Goal: Obtain resource: Obtain resource

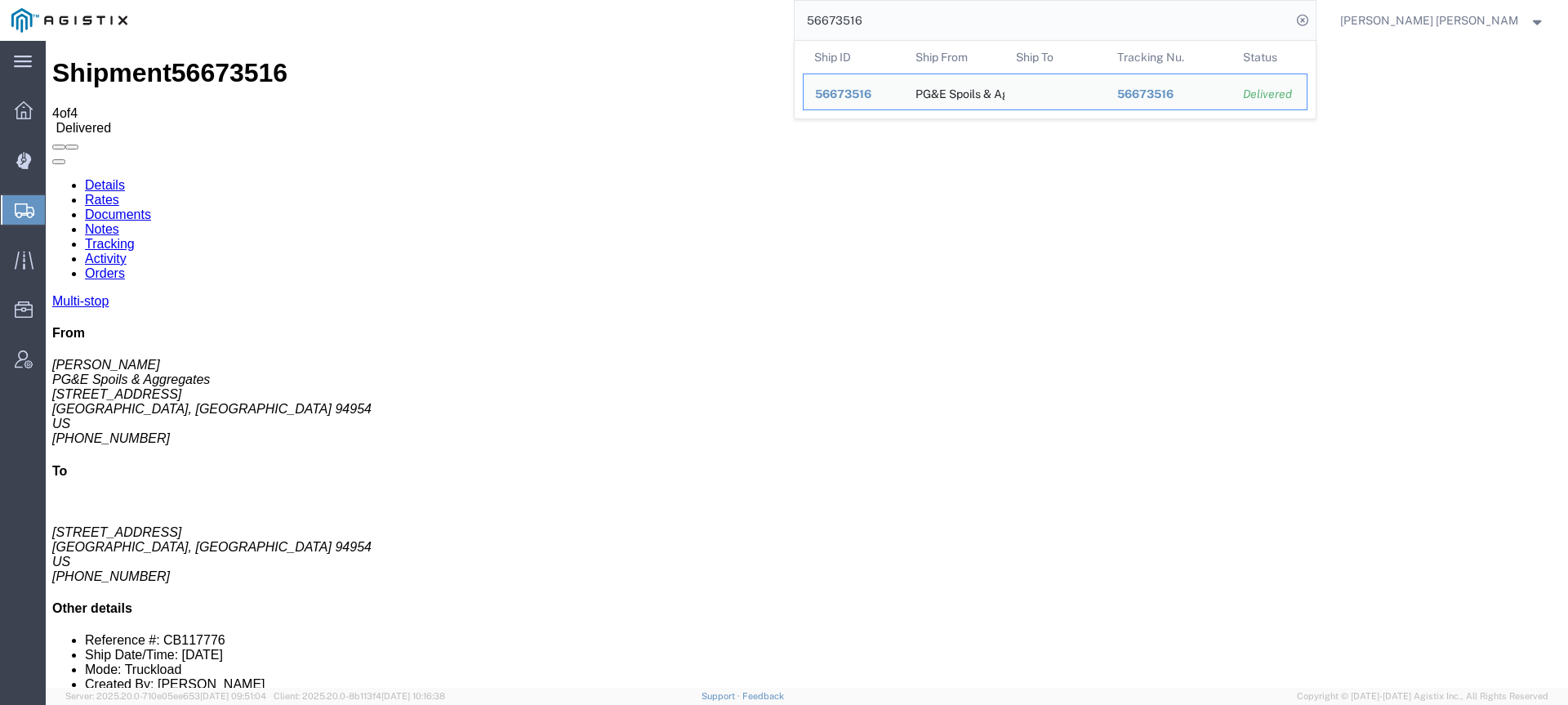
click at [993, 23] on input "56673516" at bounding box center [1042, 20] width 497 height 39
click at [866, 0] on div "56673516 Ship ID Ship From Ship To Tracking Nu. Status Ship ID 56673516 Ship Fr…" at bounding box center [727, 20] width 1177 height 41
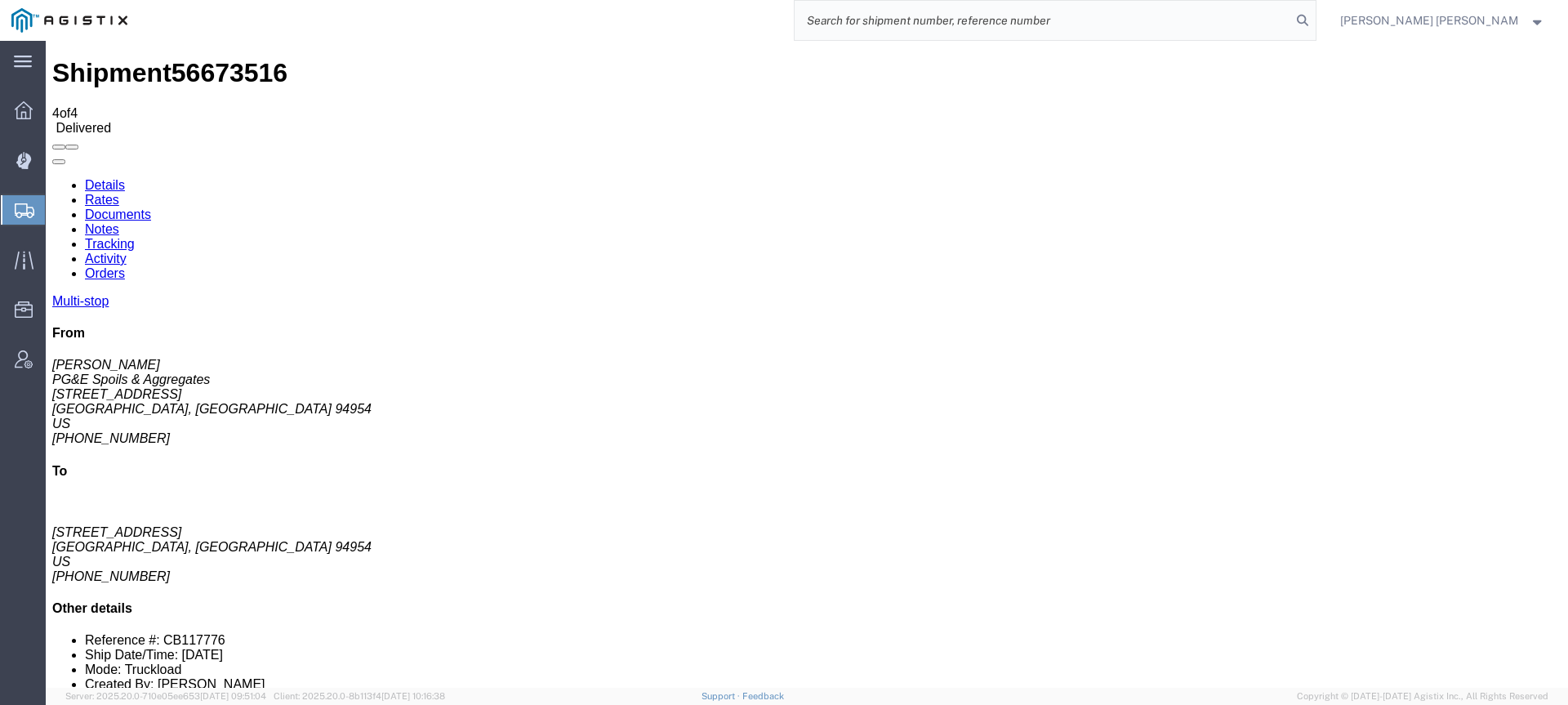
paste input "56823476"
type input "56823476"
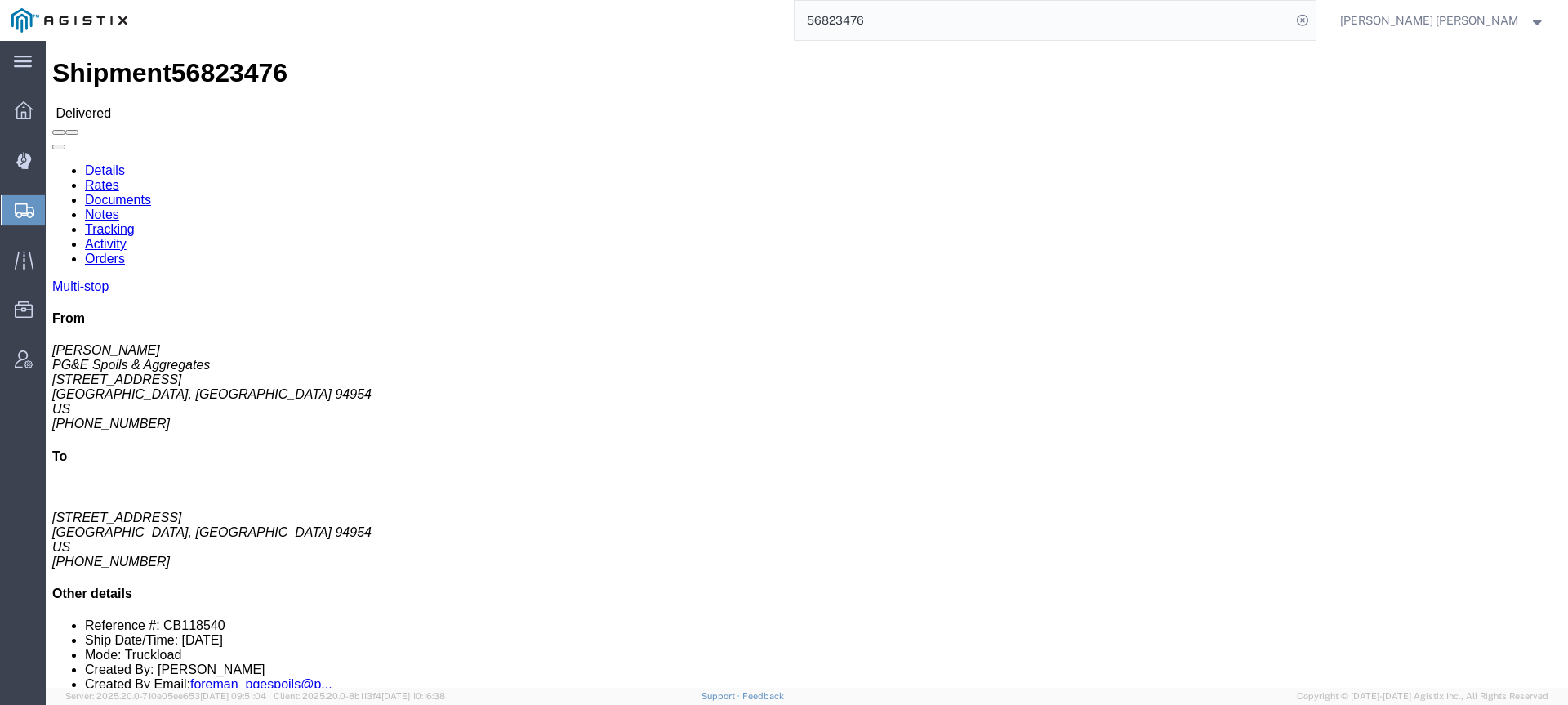
click link "Documents"
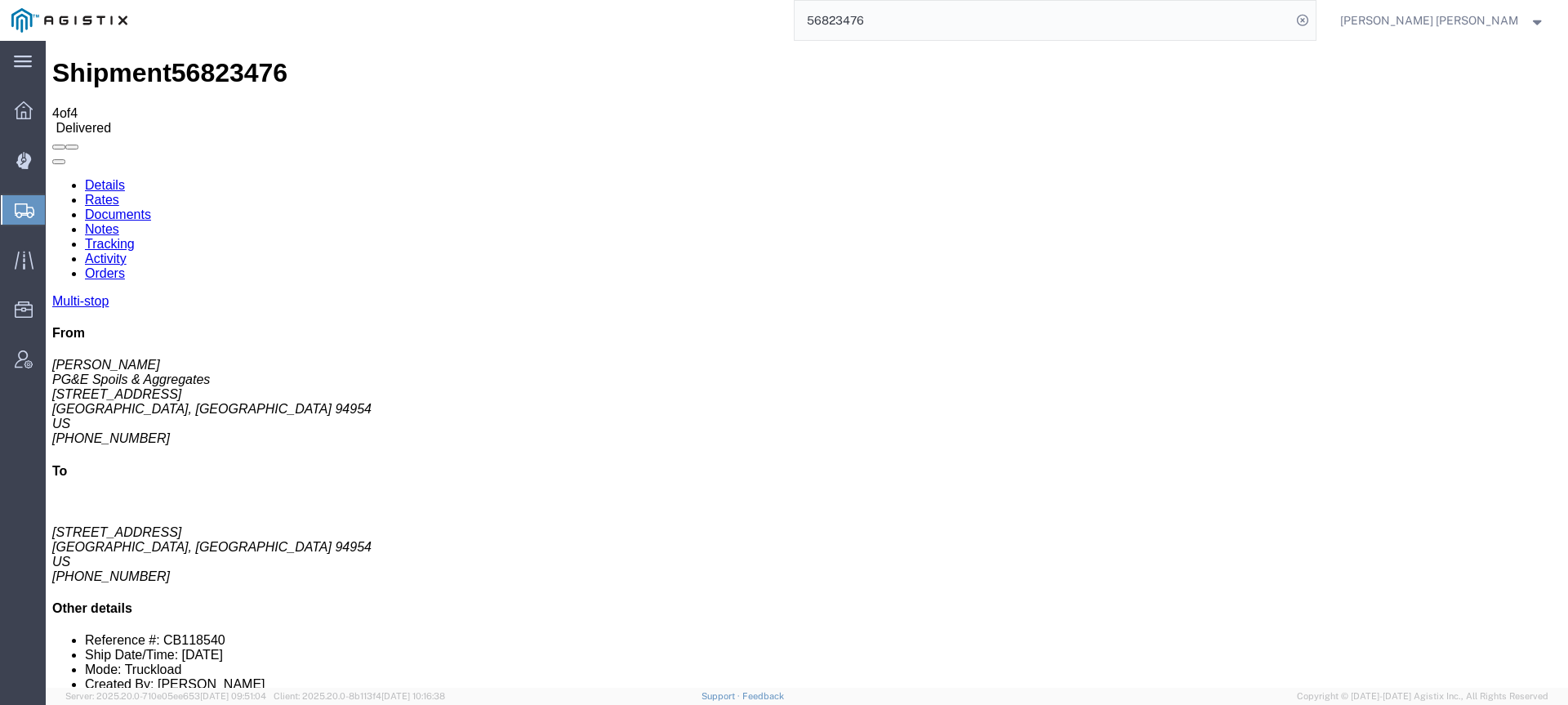
drag, startPoint x: 64, startPoint y: 227, endPoint x: 70, endPoint y: 241, distance: 15.2
checkbox input "true"
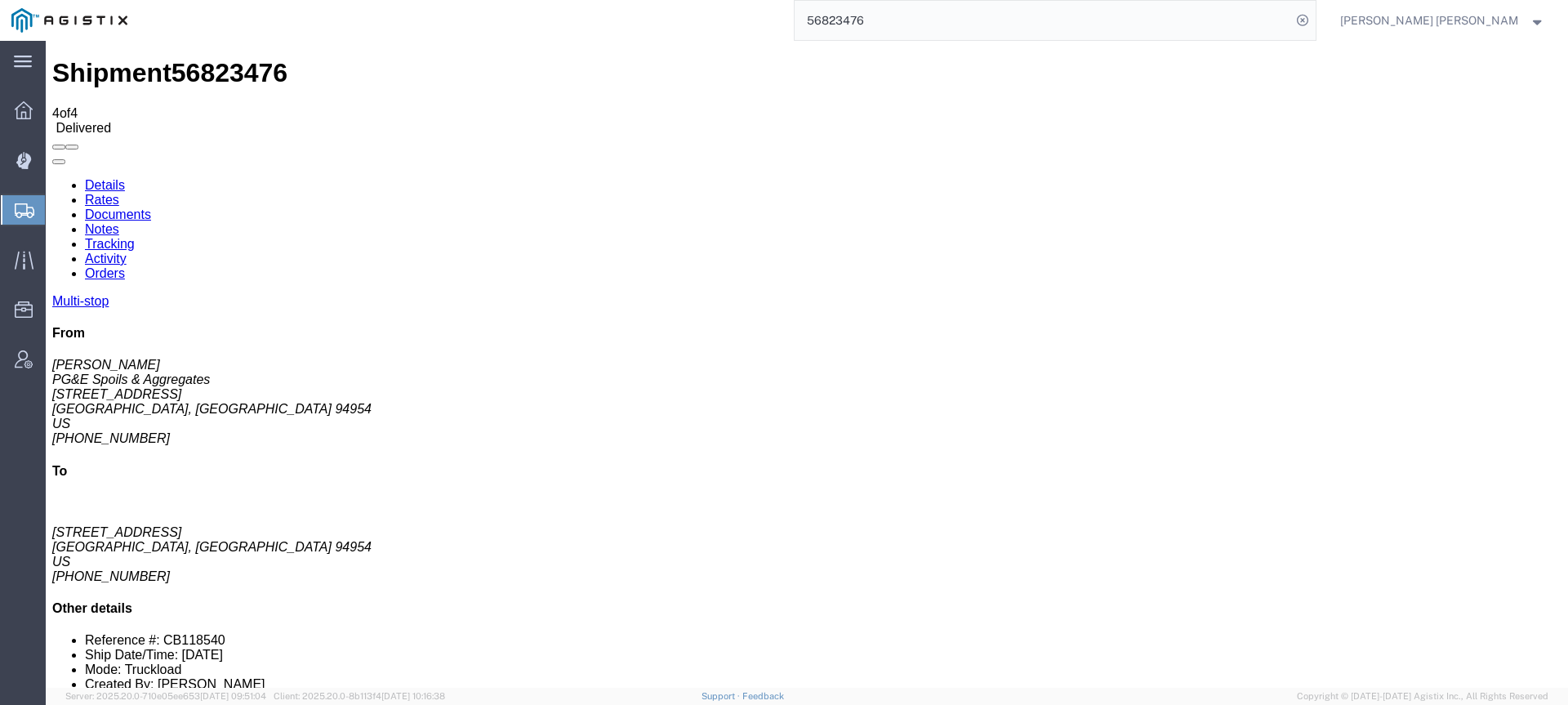
checkbox input "true"
click at [964, 32] on input "56823476" at bounding box center [1042, 20] width 497 height 39
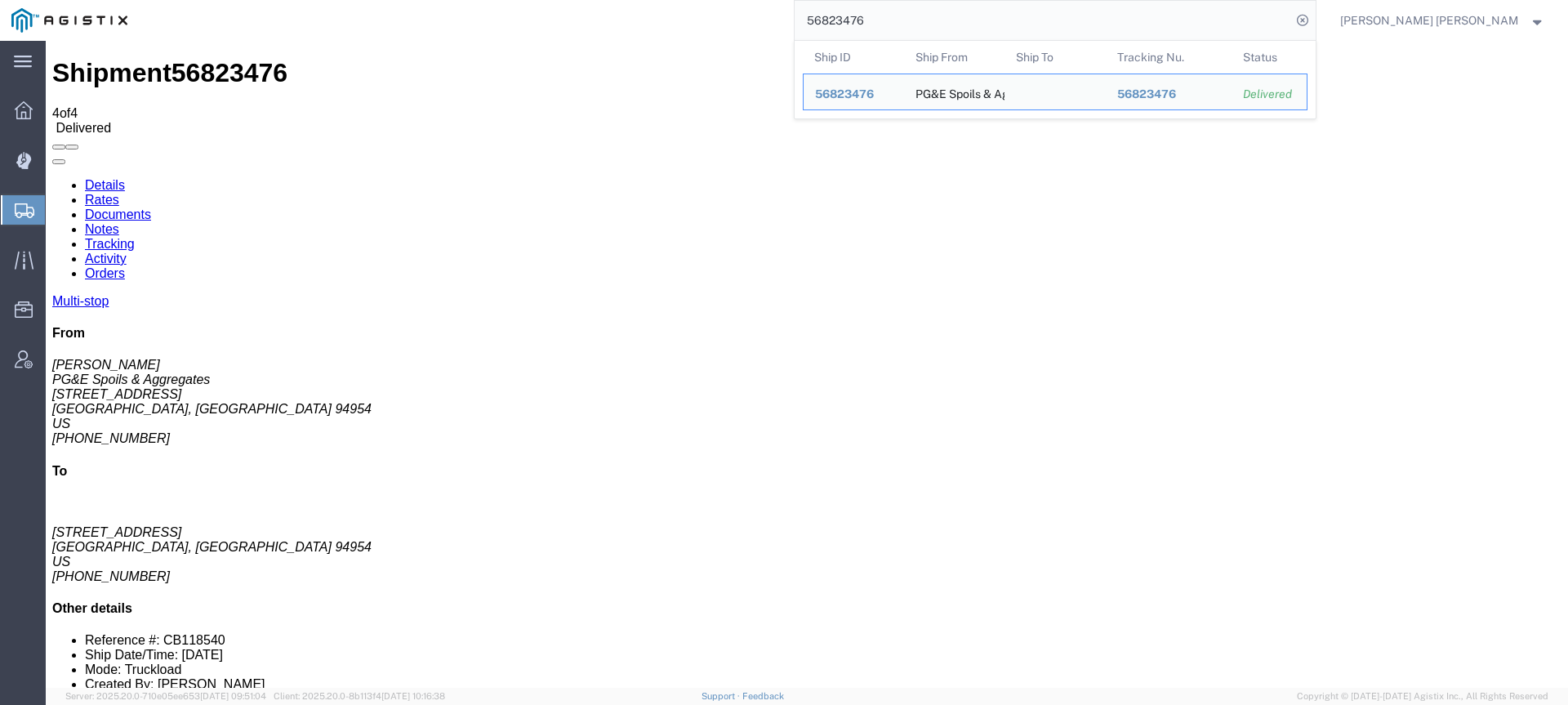
drag, startPoint x: 968, startPoint y: 28, endPoint x: 767, endPoint y: 0, distance: 202.9
click at [766, 2] on div "56823476 Ship ID Ship From Ship To Tracking Nu. Status Ship ID 56823476 Ship Fr…" at bounding box center [727, 20] width 1177 height 41
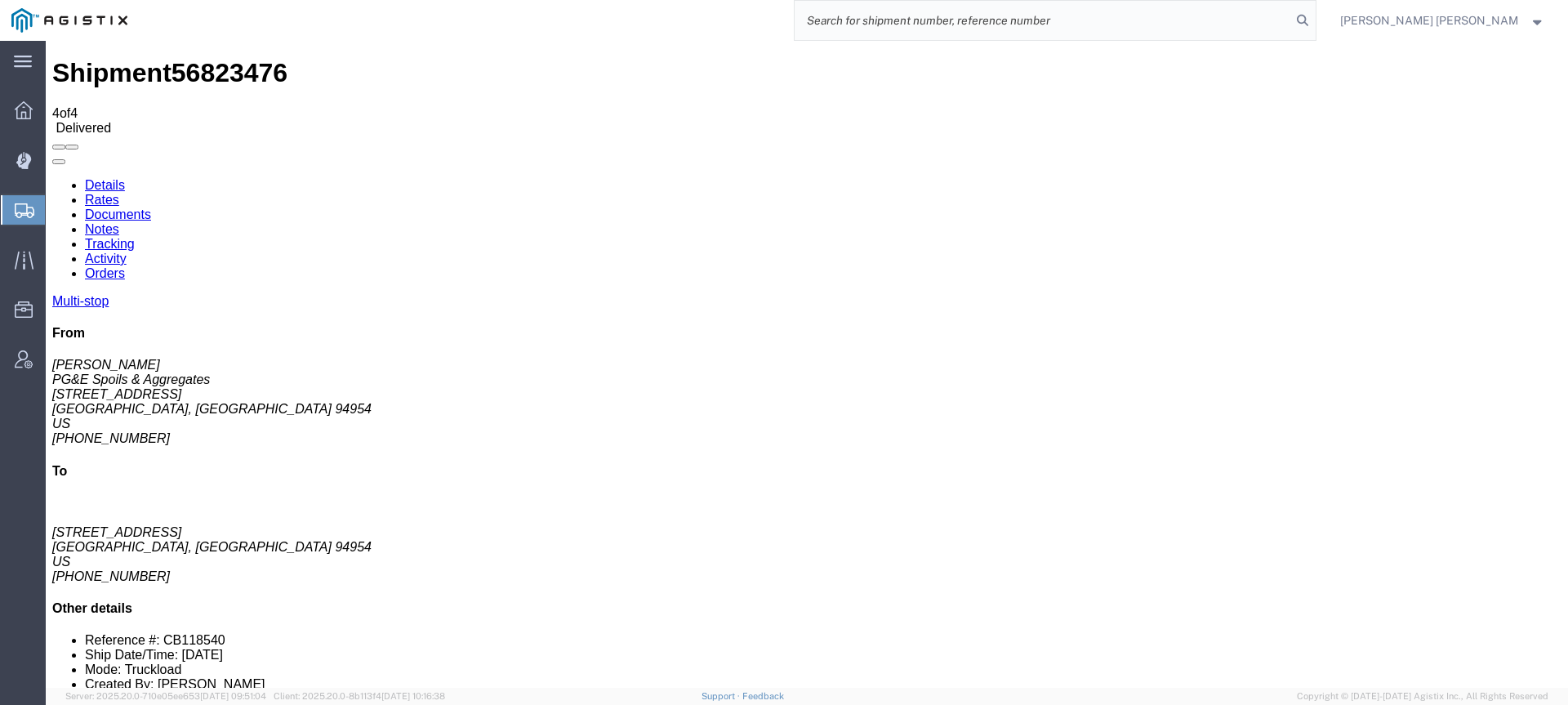
paste input "195826"
type input "195826"
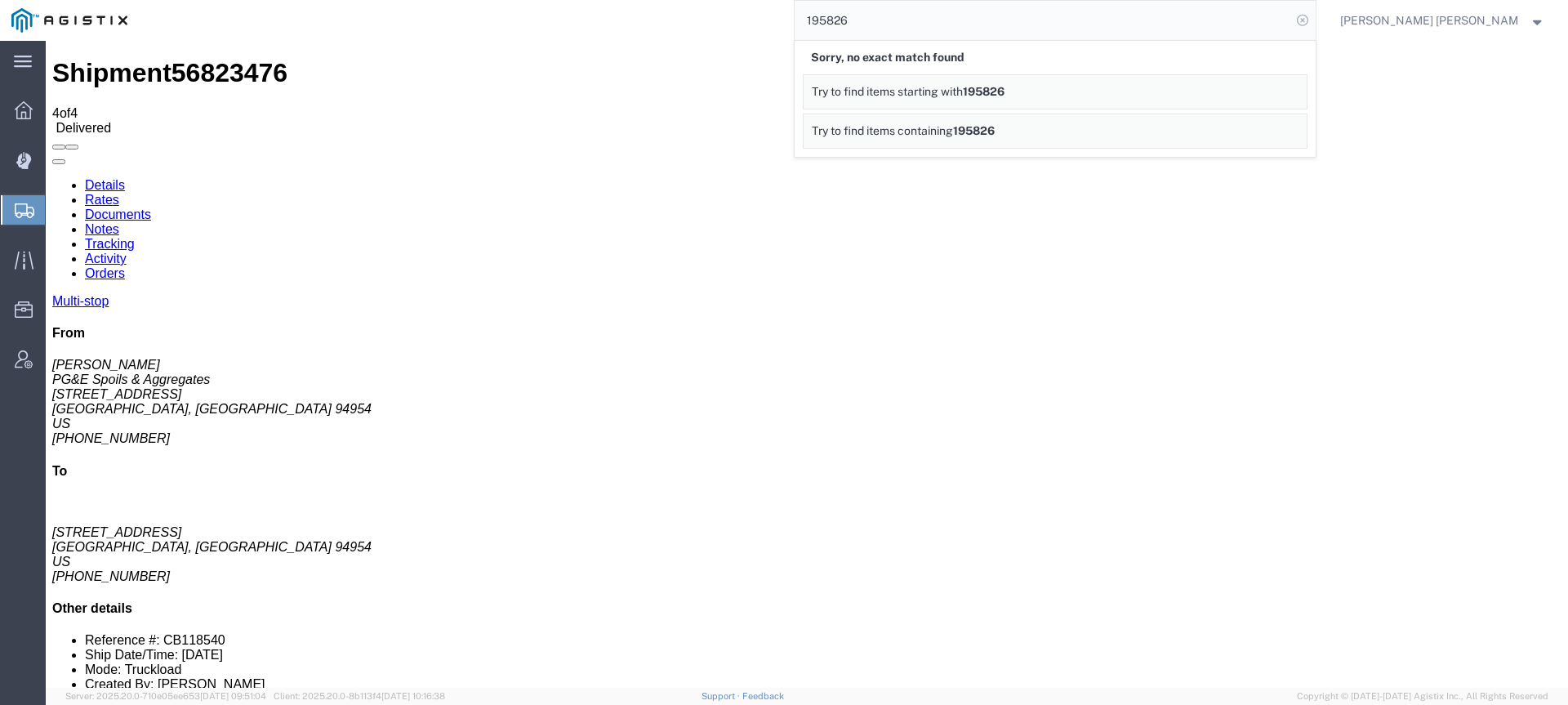
click at [1313, 25] on icon at bounding box center [1303, 21] width 23 height 23
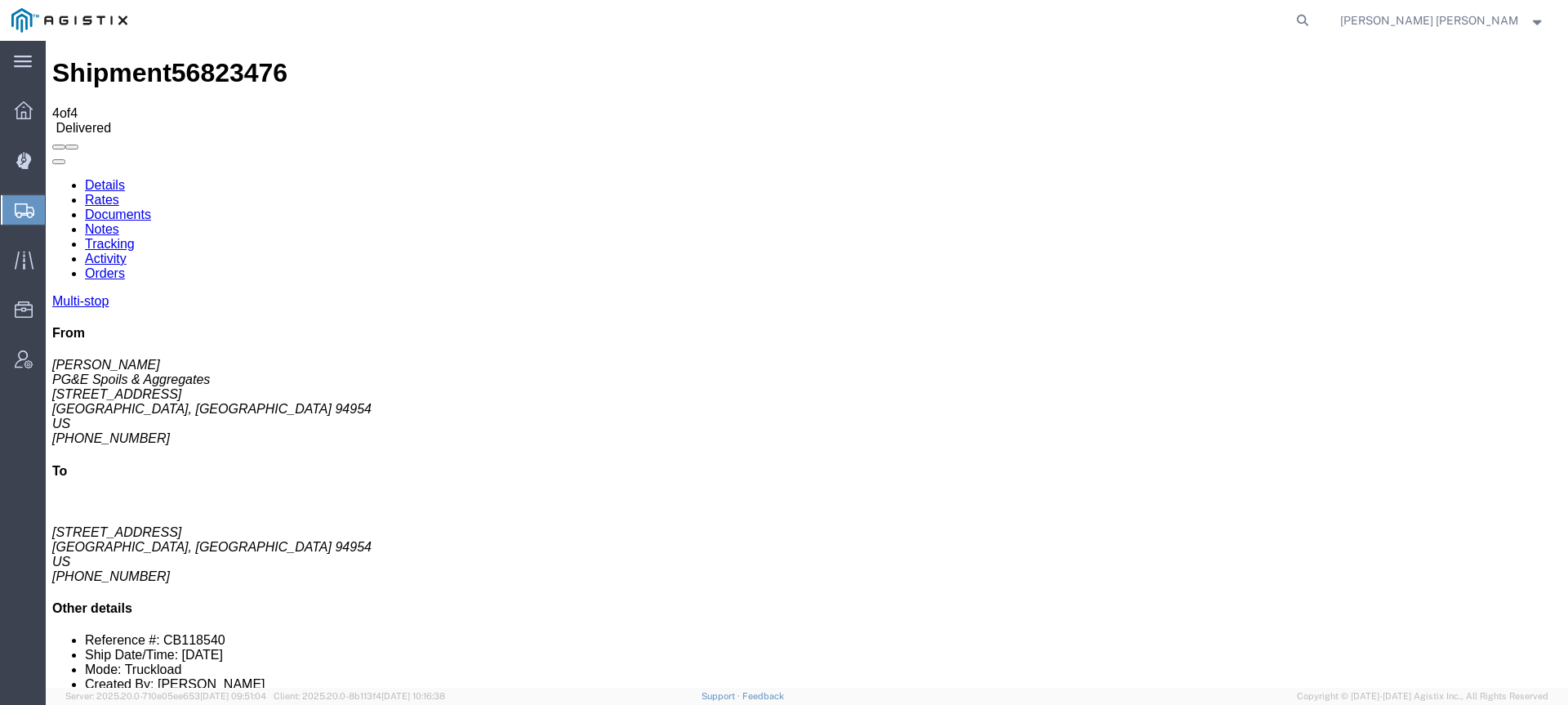
drag, startPoint x: 1383, startPoint y: 23, endPoint x: 1370, endPoint y: 22, distance: 13.0
click at [1313, 22] on icon at bounding box center [1303, 21] width 23 height 23
click at [1291, 23] on input "search" at bounding box center [1042, 20] width 497 height 39
paste input "56780332"
type input "56780332"
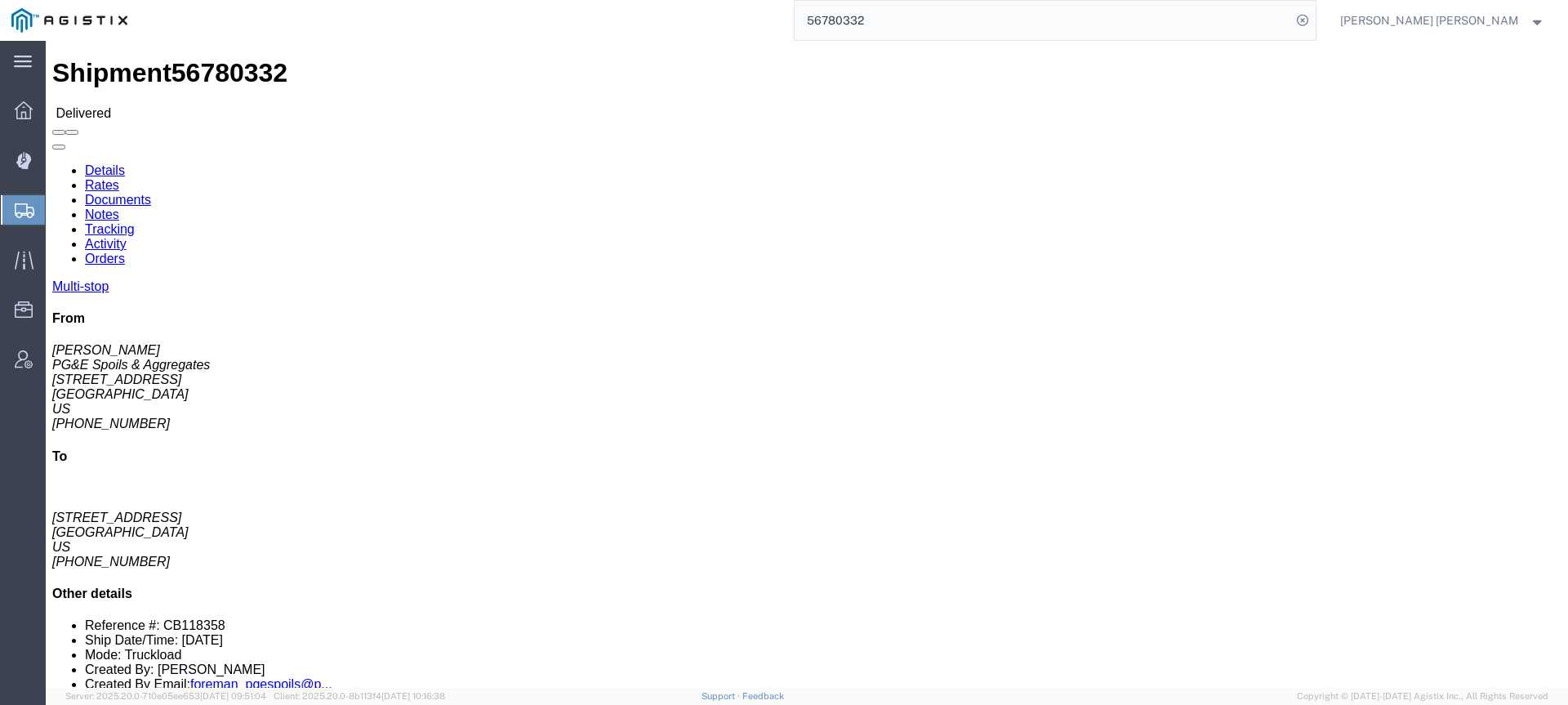
click link "Documents"
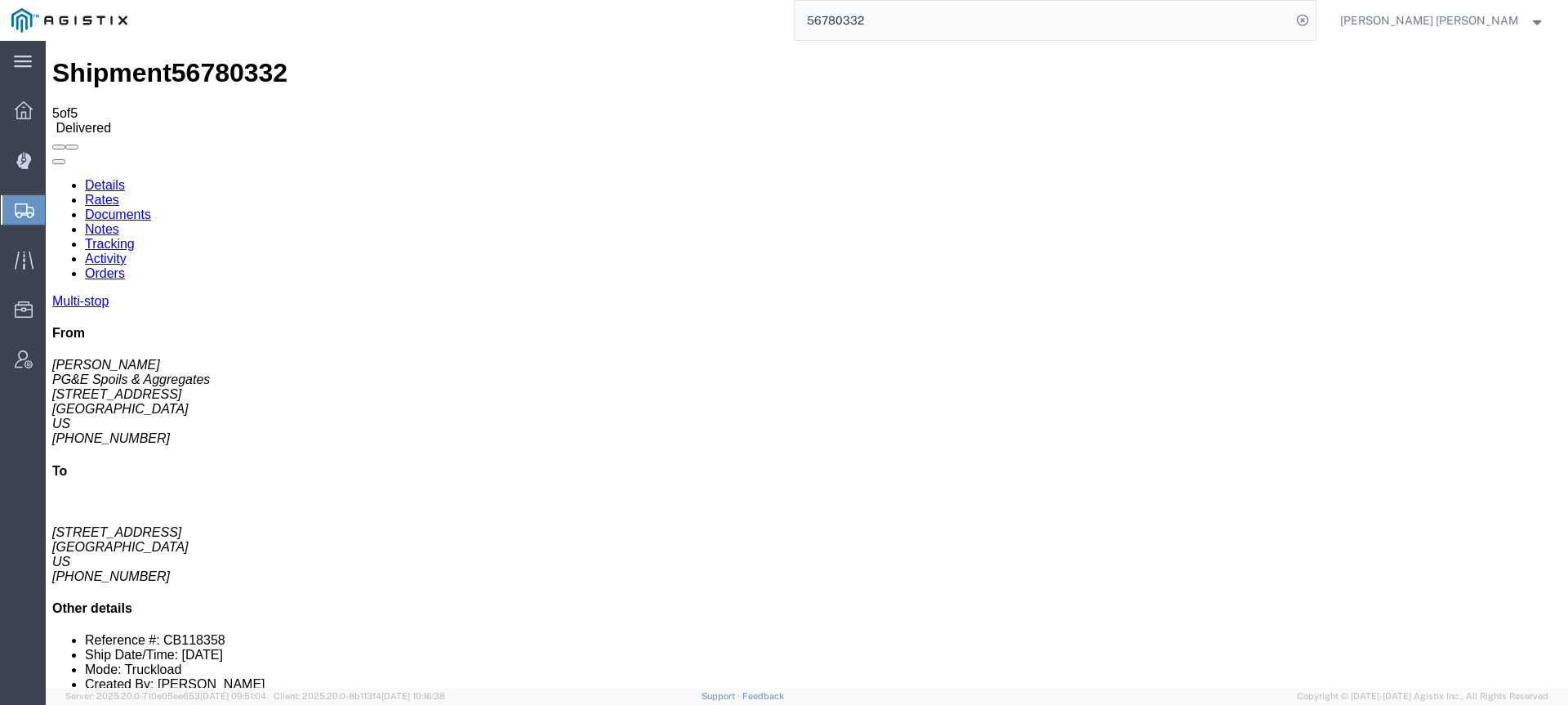
checkbox input "true"
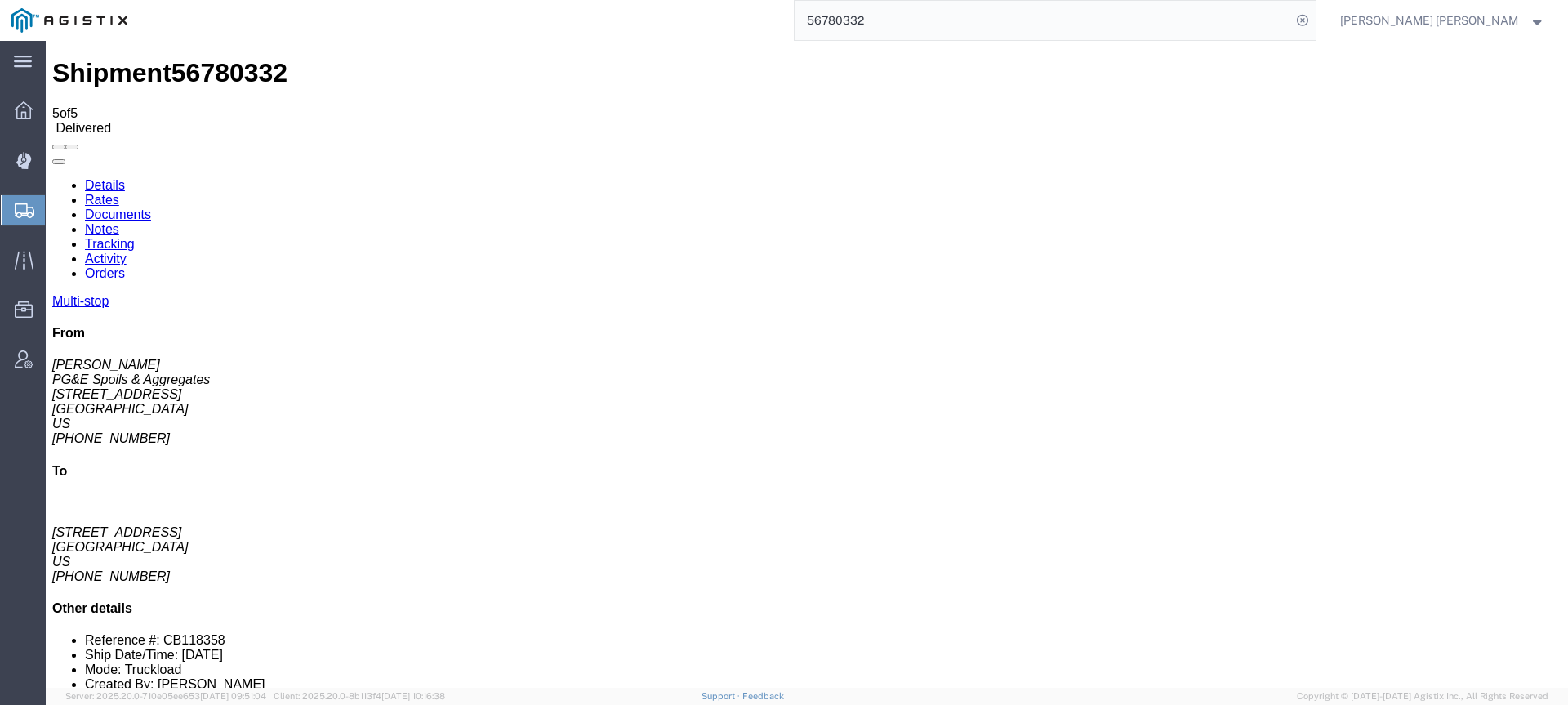
checkbox input "true"
click at [134, 237] on link "Tracking" at bounding box center [109, 244] width 50 height 14
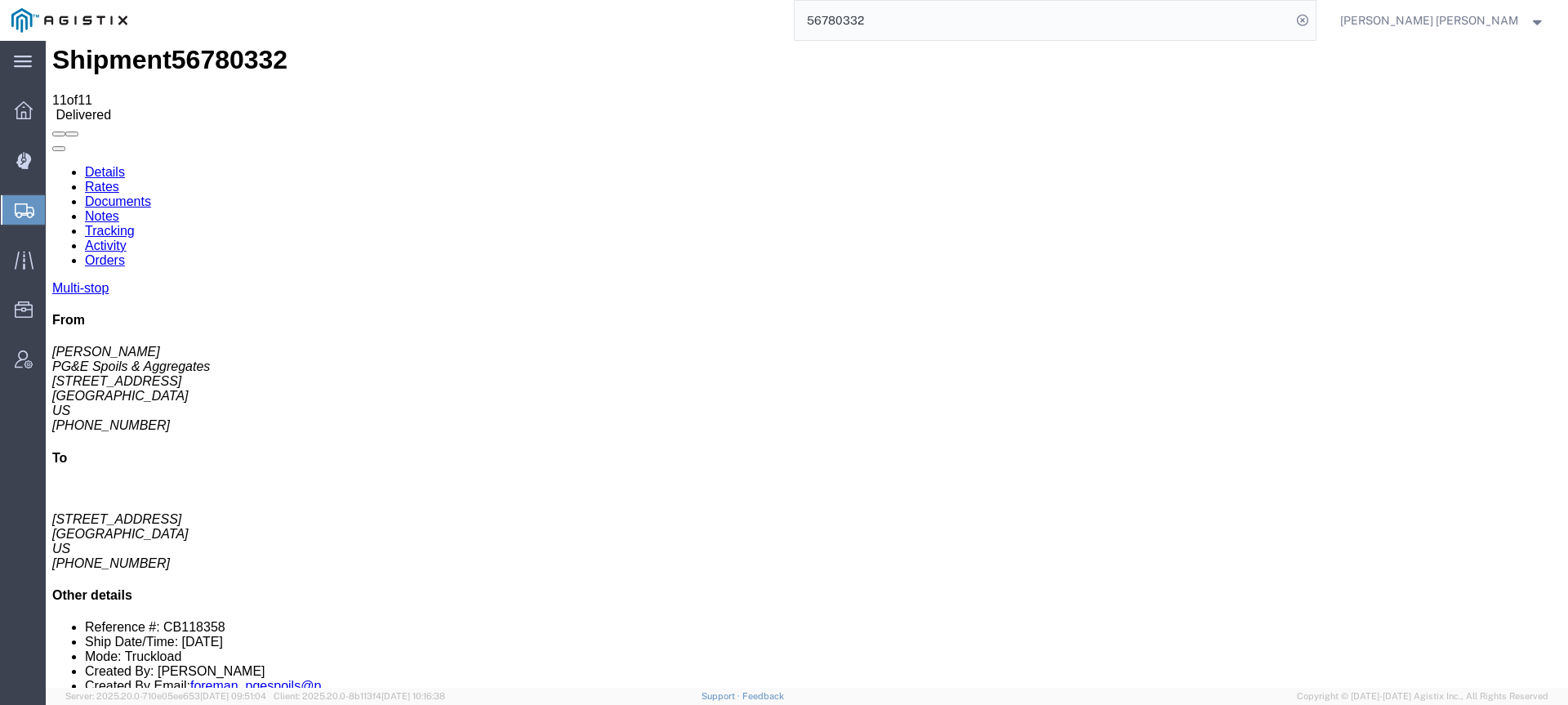
scroll to position [27, 0]
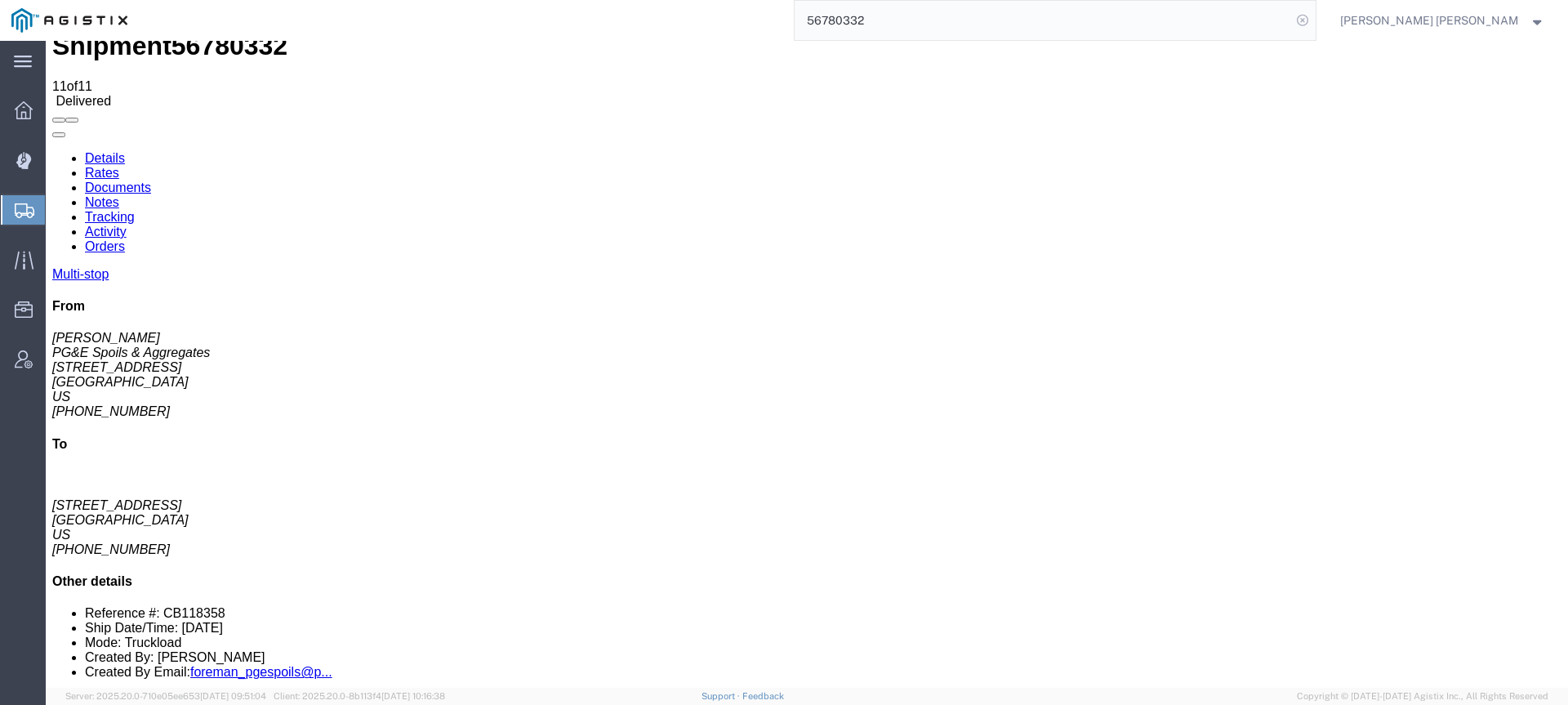
click at [1313, 14] on icon at bounding box center [1303, 21] width 23 height 23
click at [1313, 19] on icon at bounding box center [1303, 21] width 23 height 23
click at [1291, 16] on input "search" at bounding box center [1042, 20] width 497 height 39
paste input "56781719"
type input "56781719"
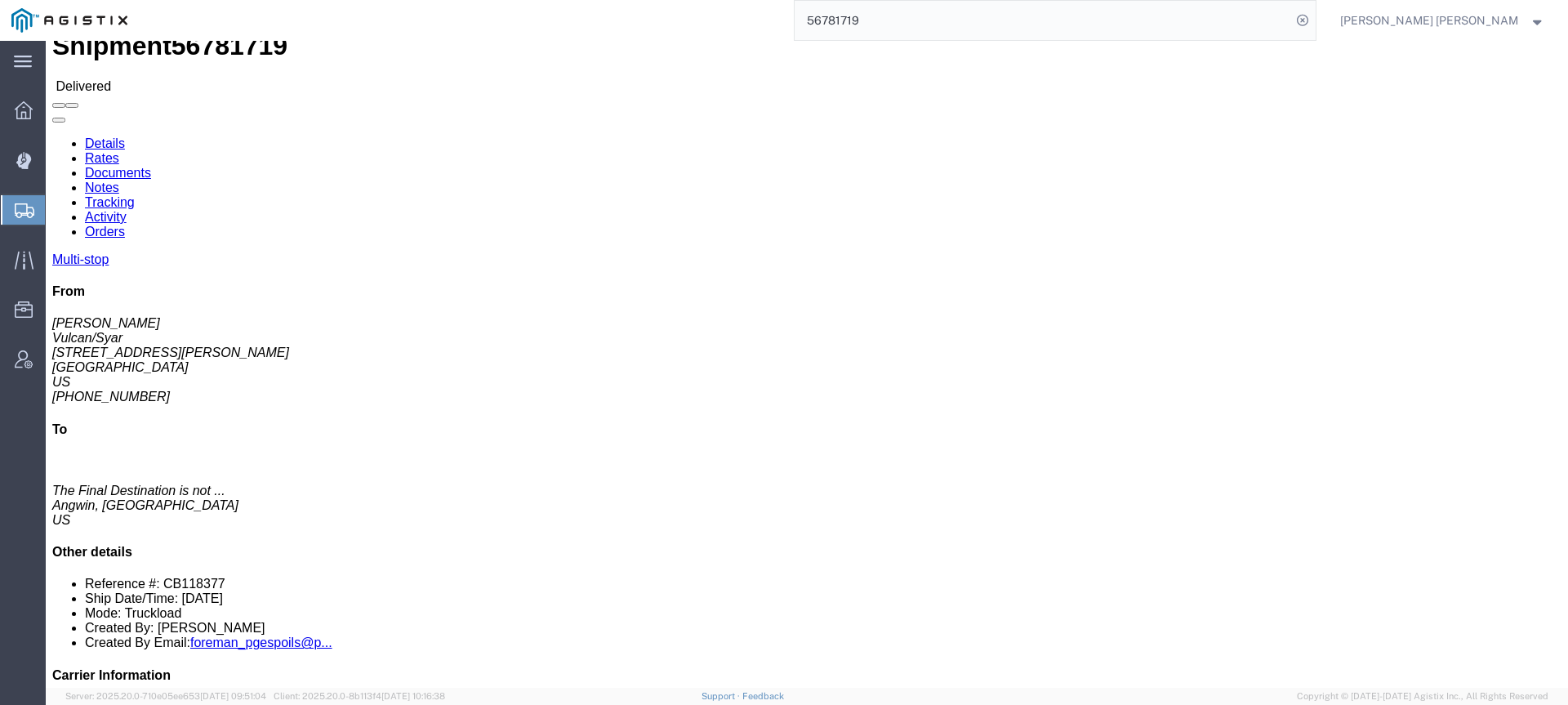
click link "Documents"
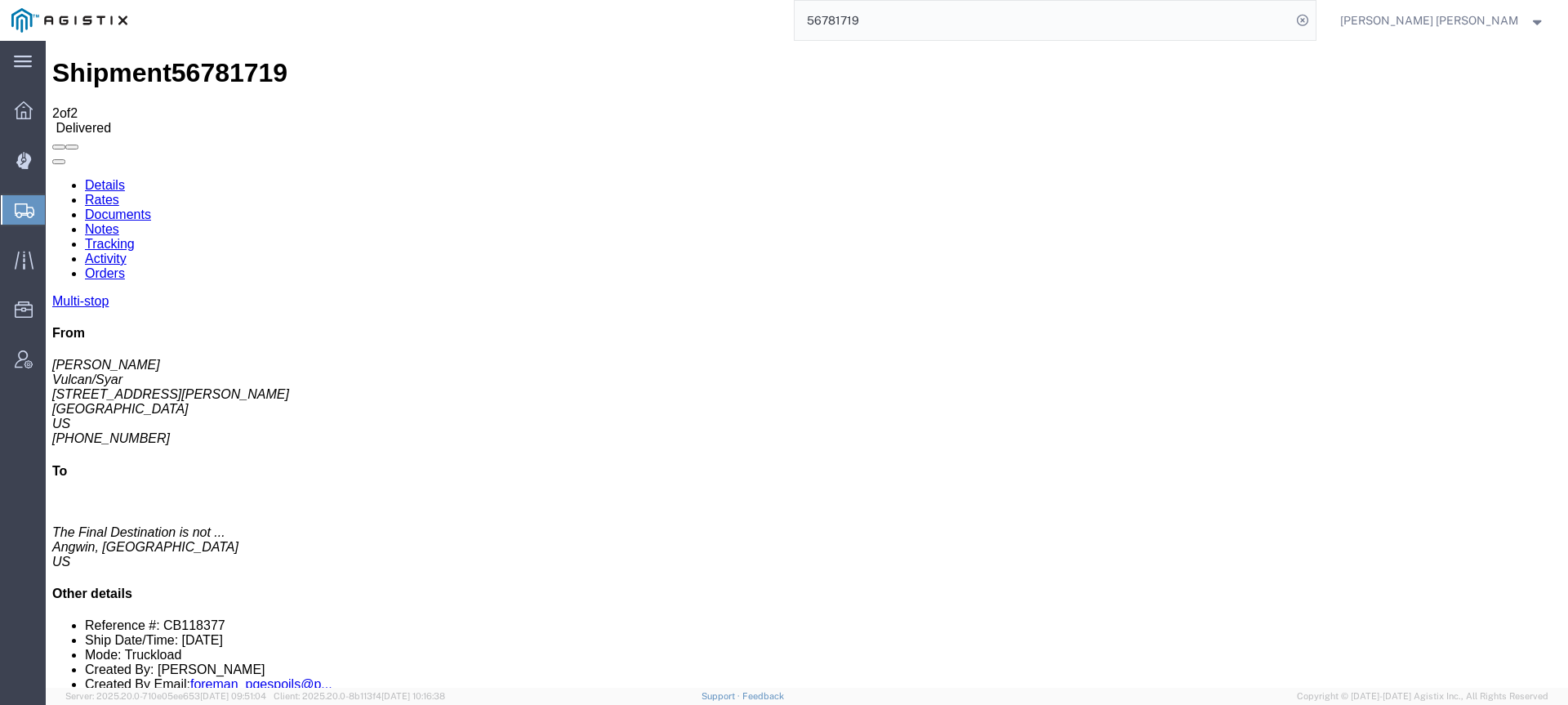
checkbox input "true"
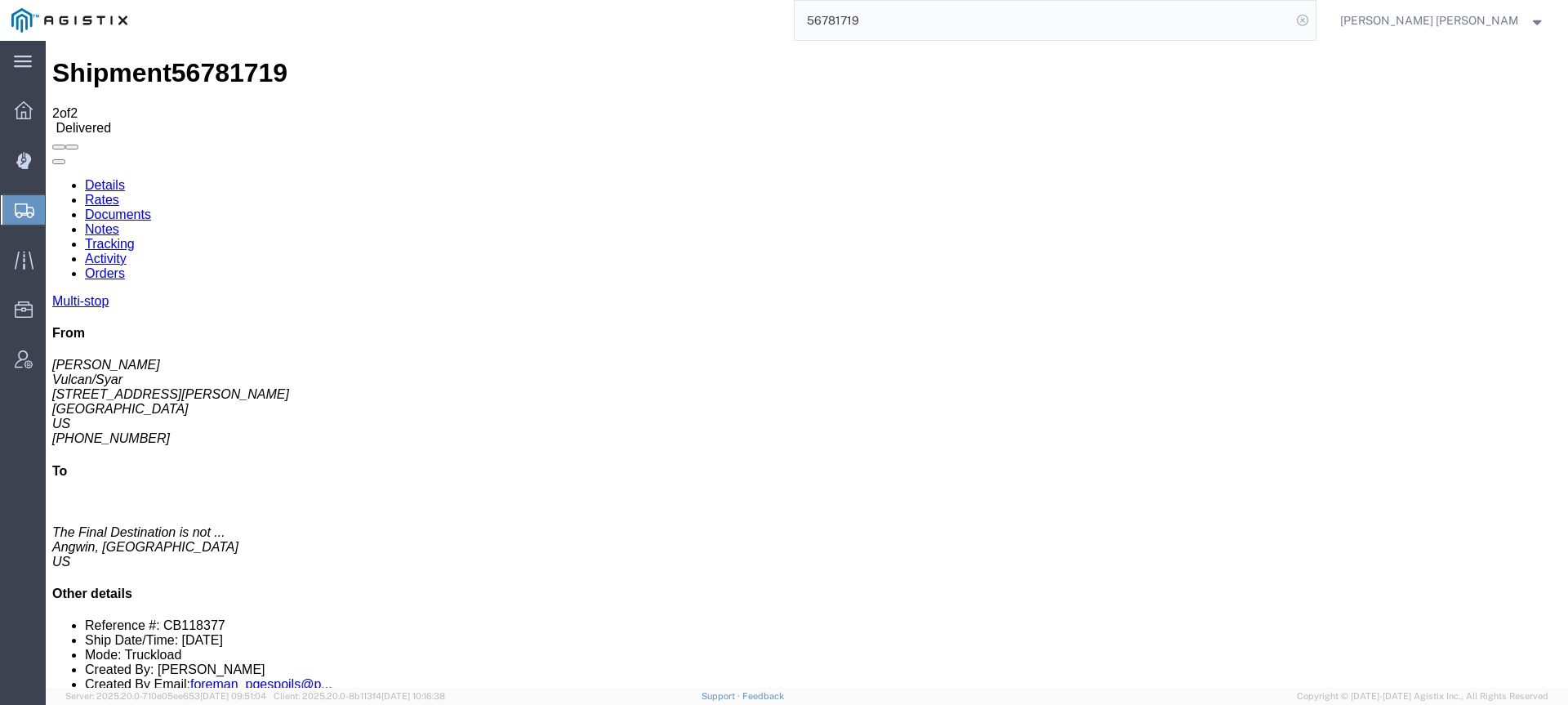
click at [1313, 27] on icon at bounding box center [1303, 21] width 23 height 23
click at [1316, 22] on agx-global-search at bounding box center [1055, 20] width 522 height 41
click at [1313, 18] on icon at bounding box center [1303, 21] width 23 height 23
click at [1291, 22] on input "search" at bounding box center [1042, 20] width 497 height 39
paste input "56851338"
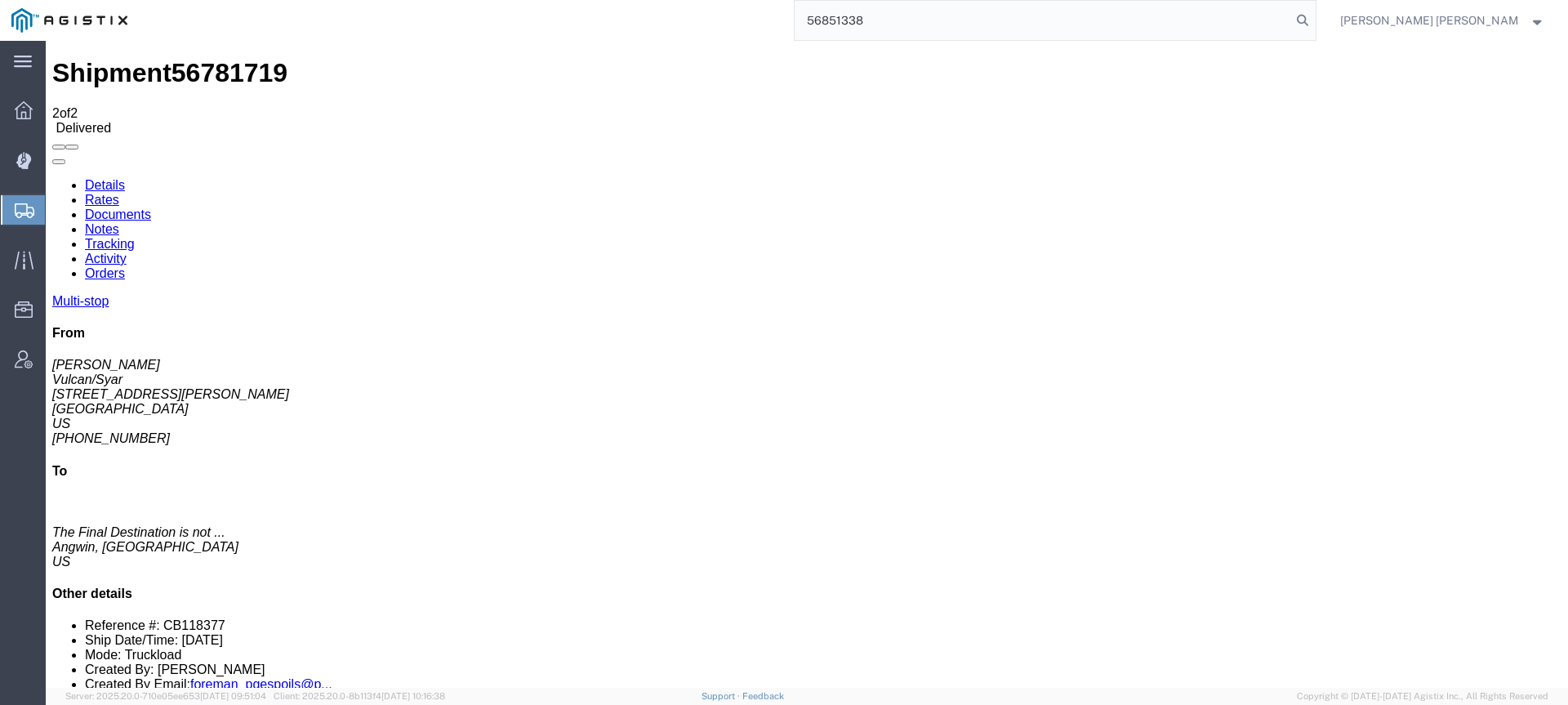
type input "56851338"
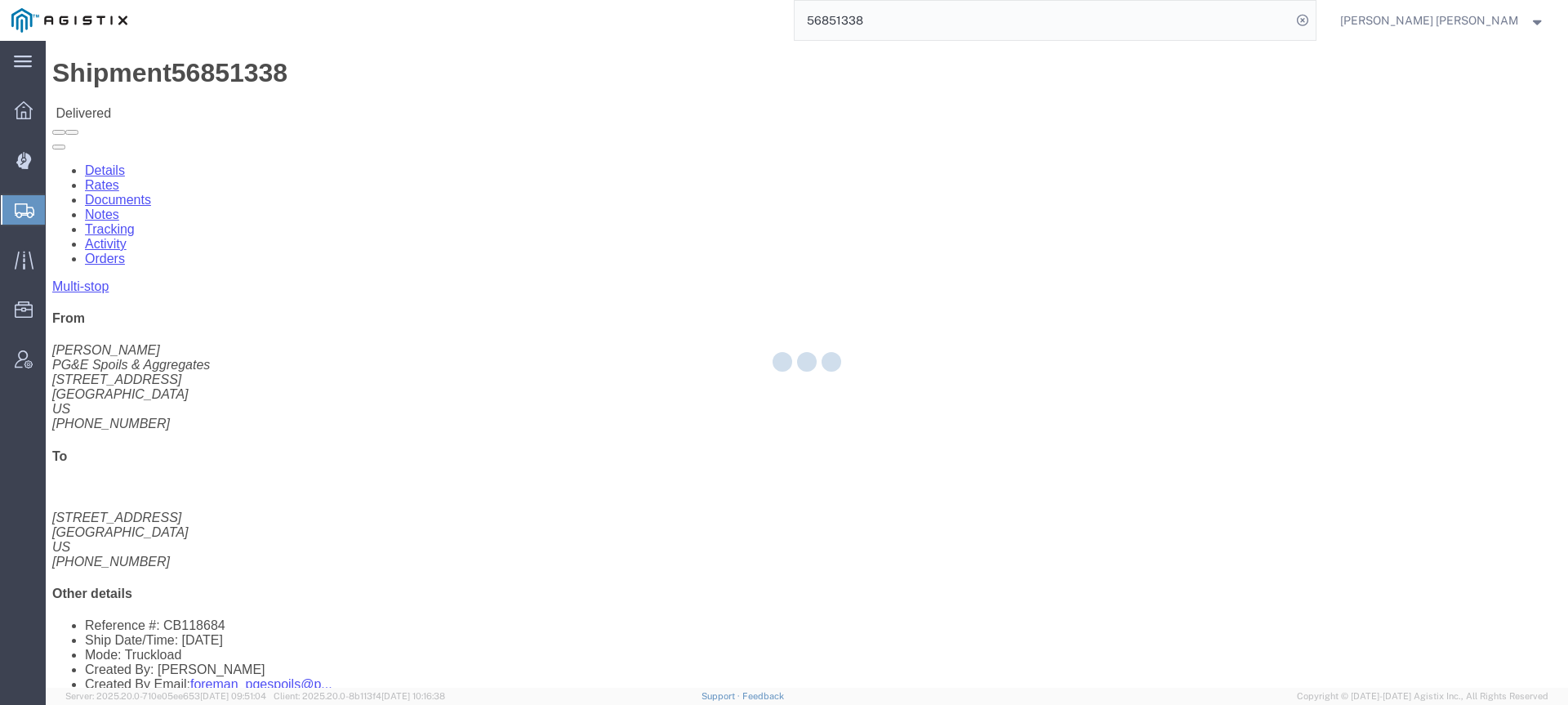
click at [210, 109] on div at bounding box center [807, 364] width 1522 height 647
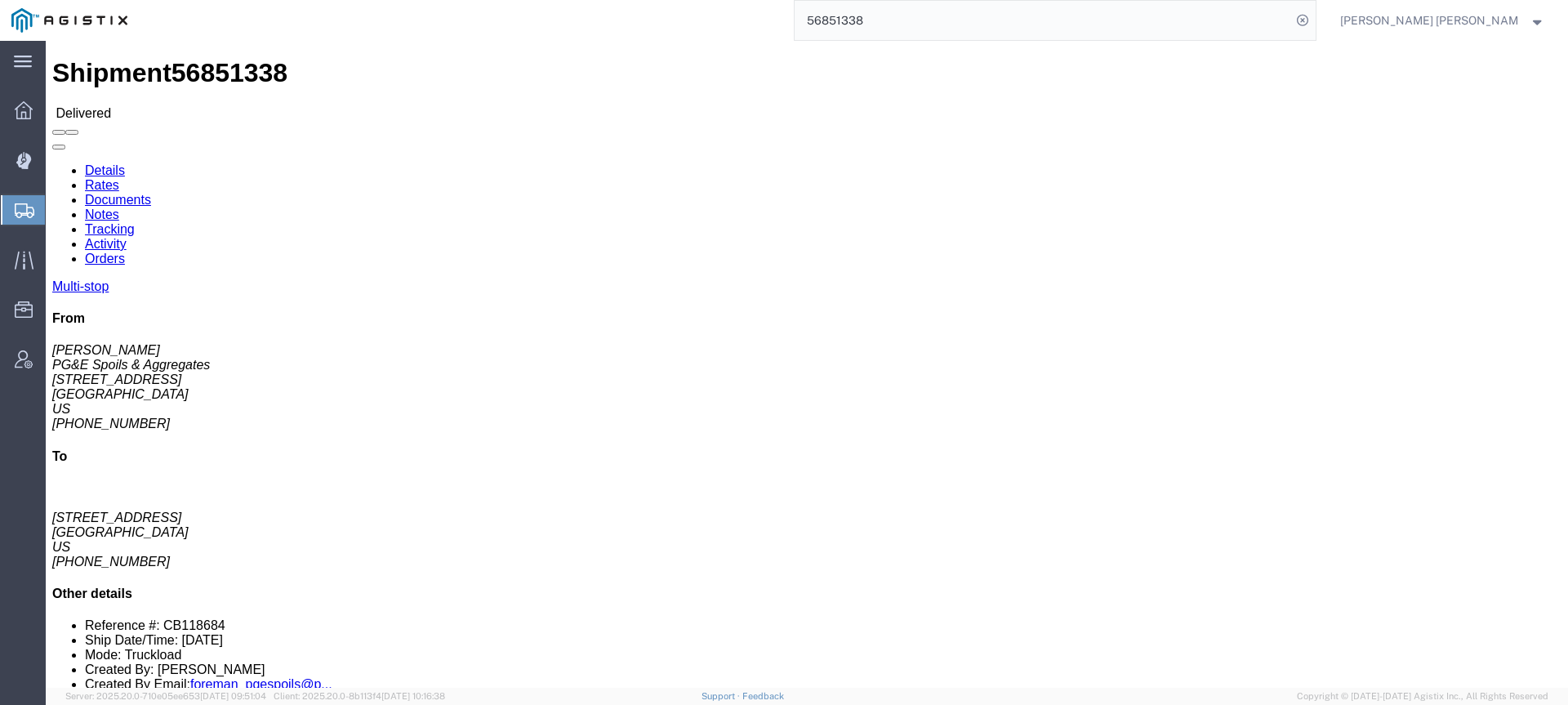
click link "Documents"
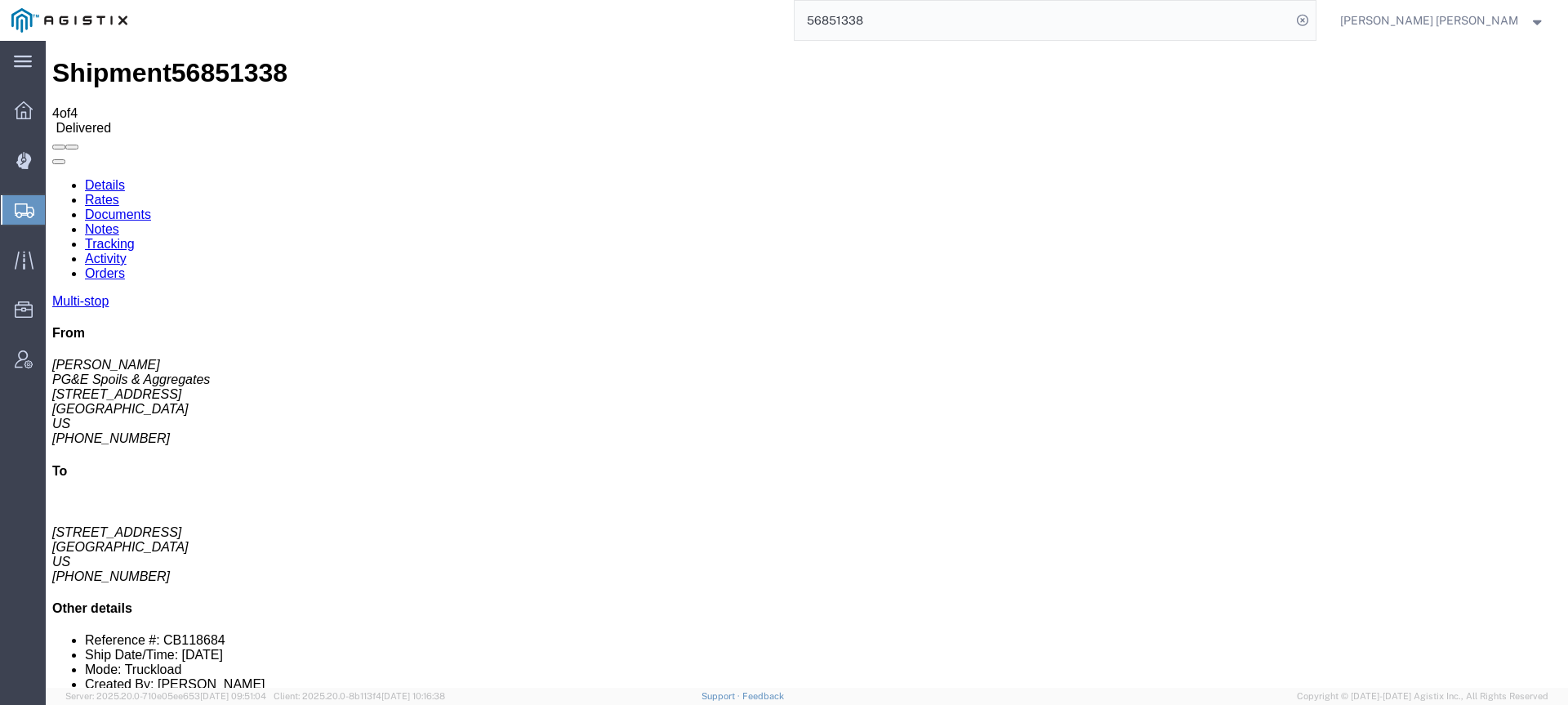
checkbox input "true"
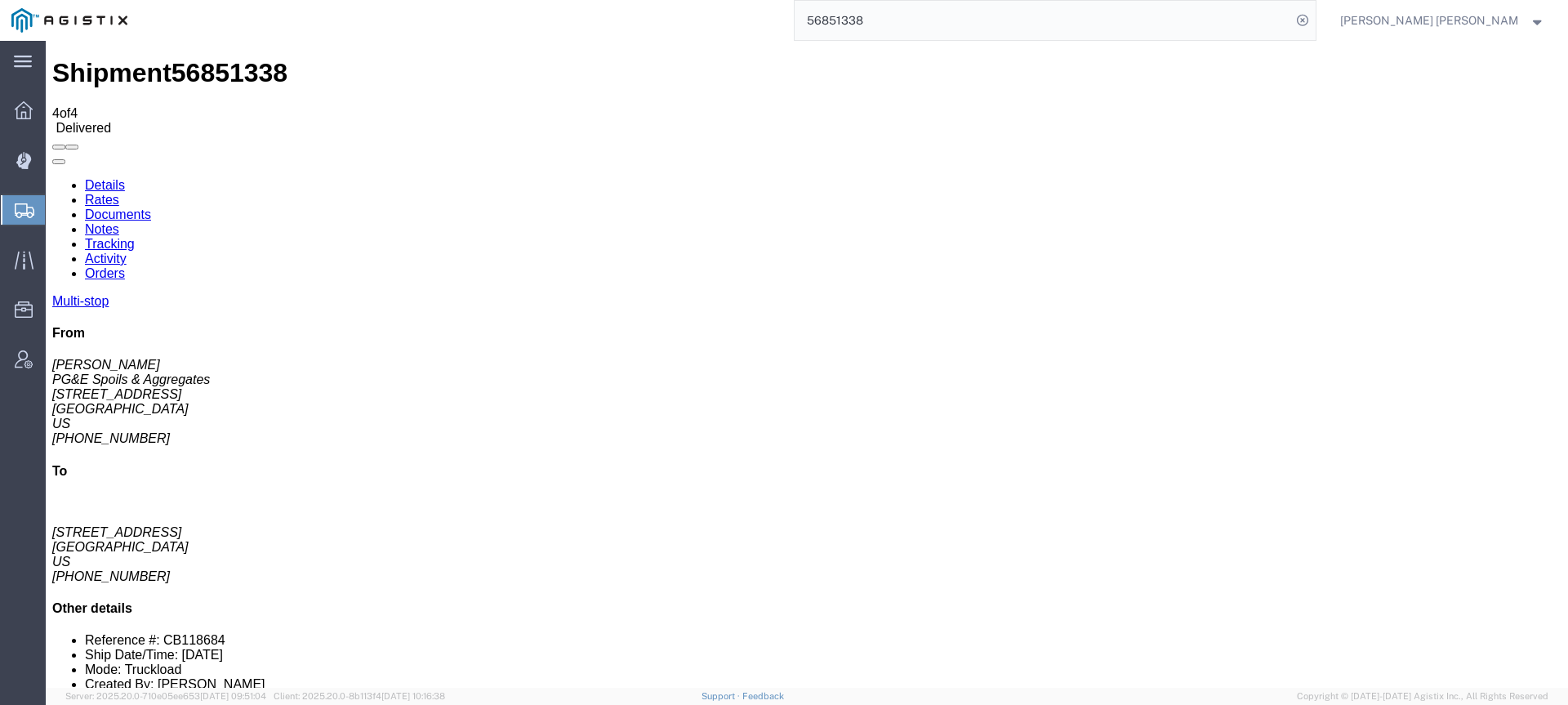
checkbox input "true"
click at [946, 19] on input "56851338" at bounding box center [1042, 20] width 497 height 39
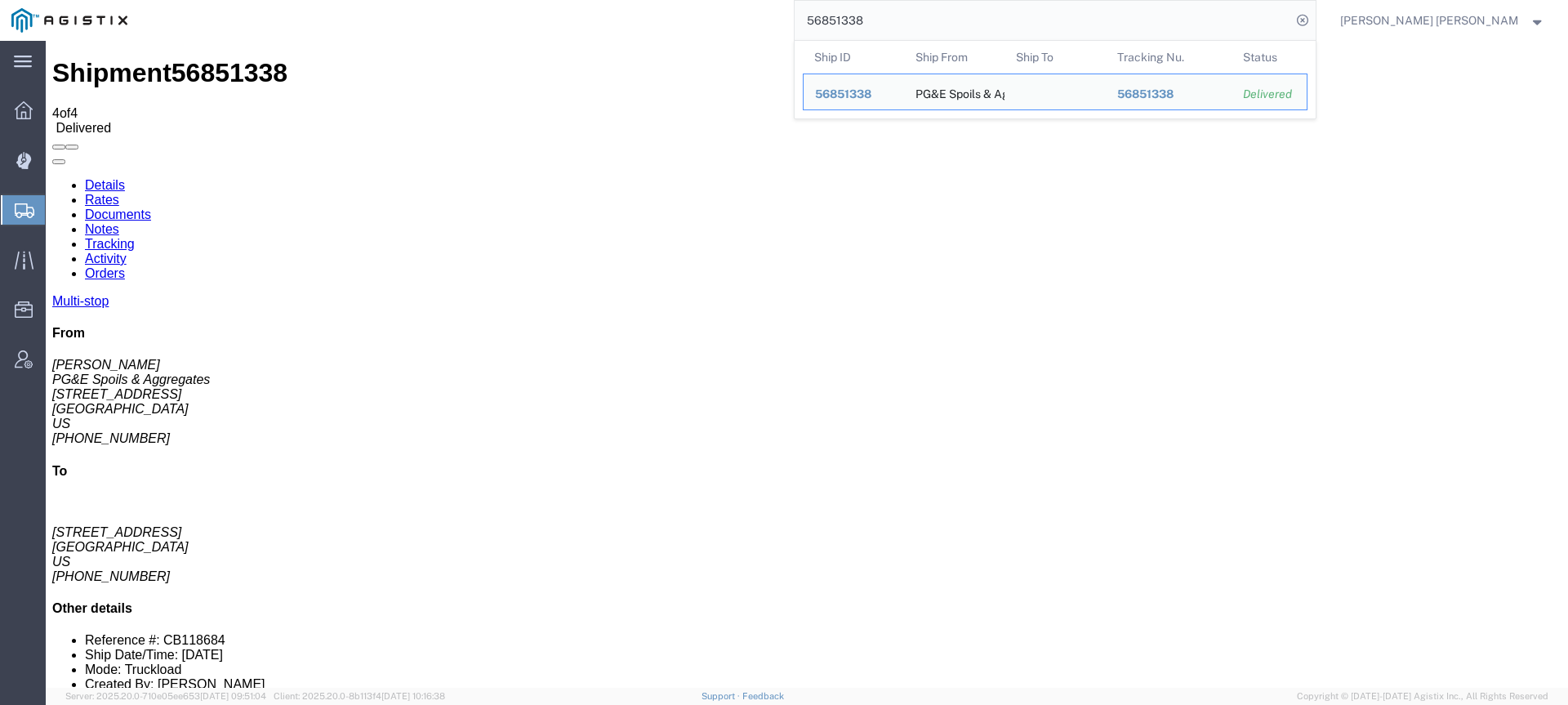
drag, startPoint x: 953, startPoint y: 19, endPoint x: 618, endPoint y: -14, distance: 336.6
click at [618, 0] on html "main_menu Created with Sketch. Collapse Menu Dashboard Dispatch Manager Shipmen…" at bounding box center [784, 352] width 1568 height 705
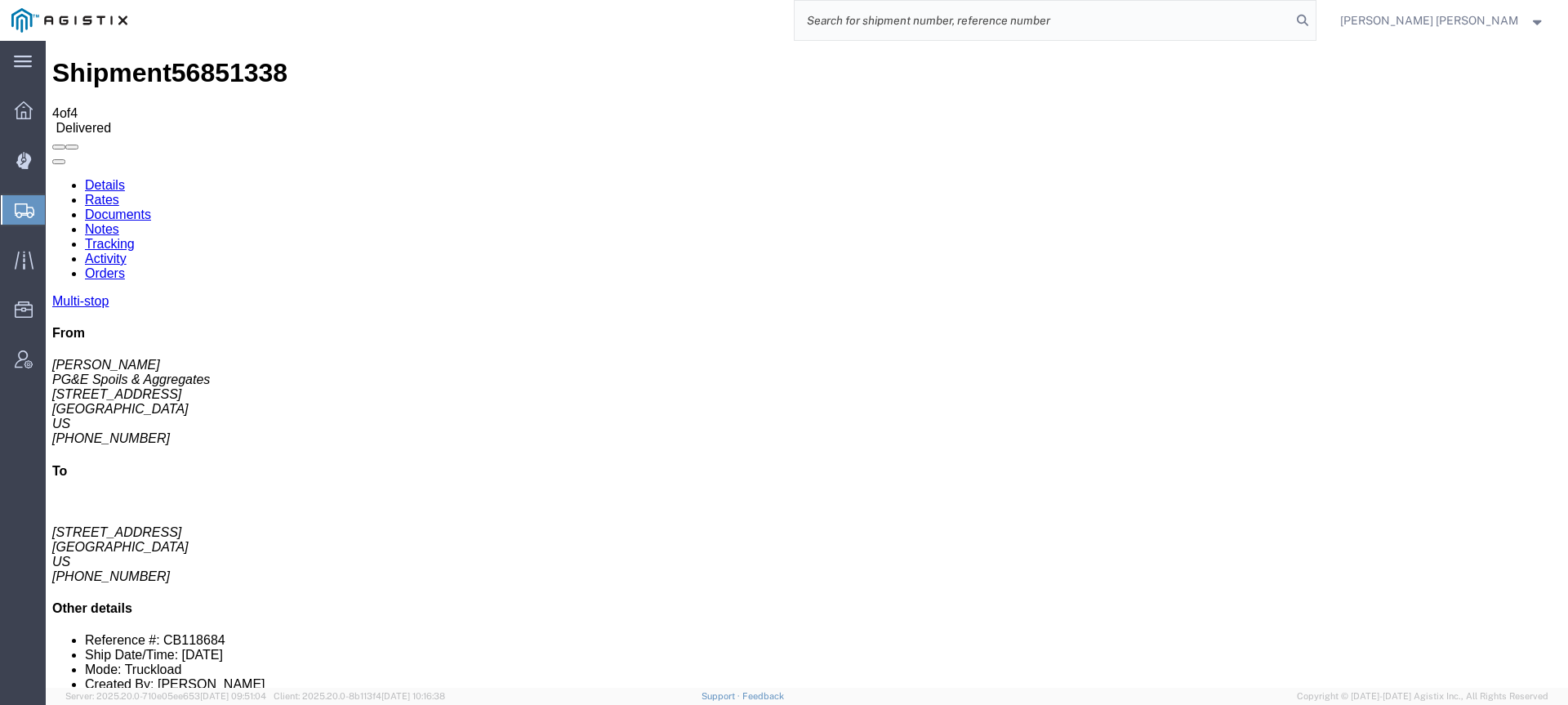
paste input "56851335"
type input "56851335"
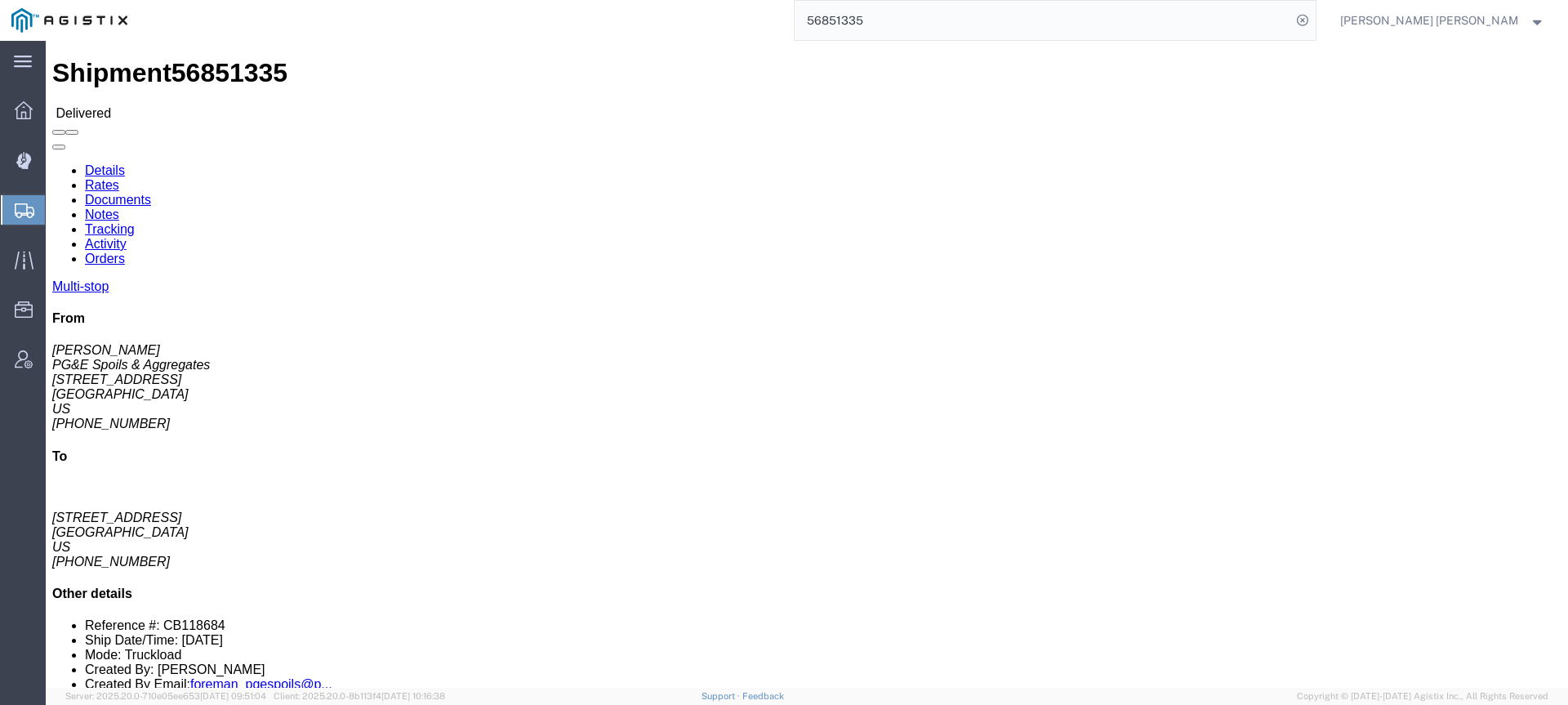
click link "Documents"
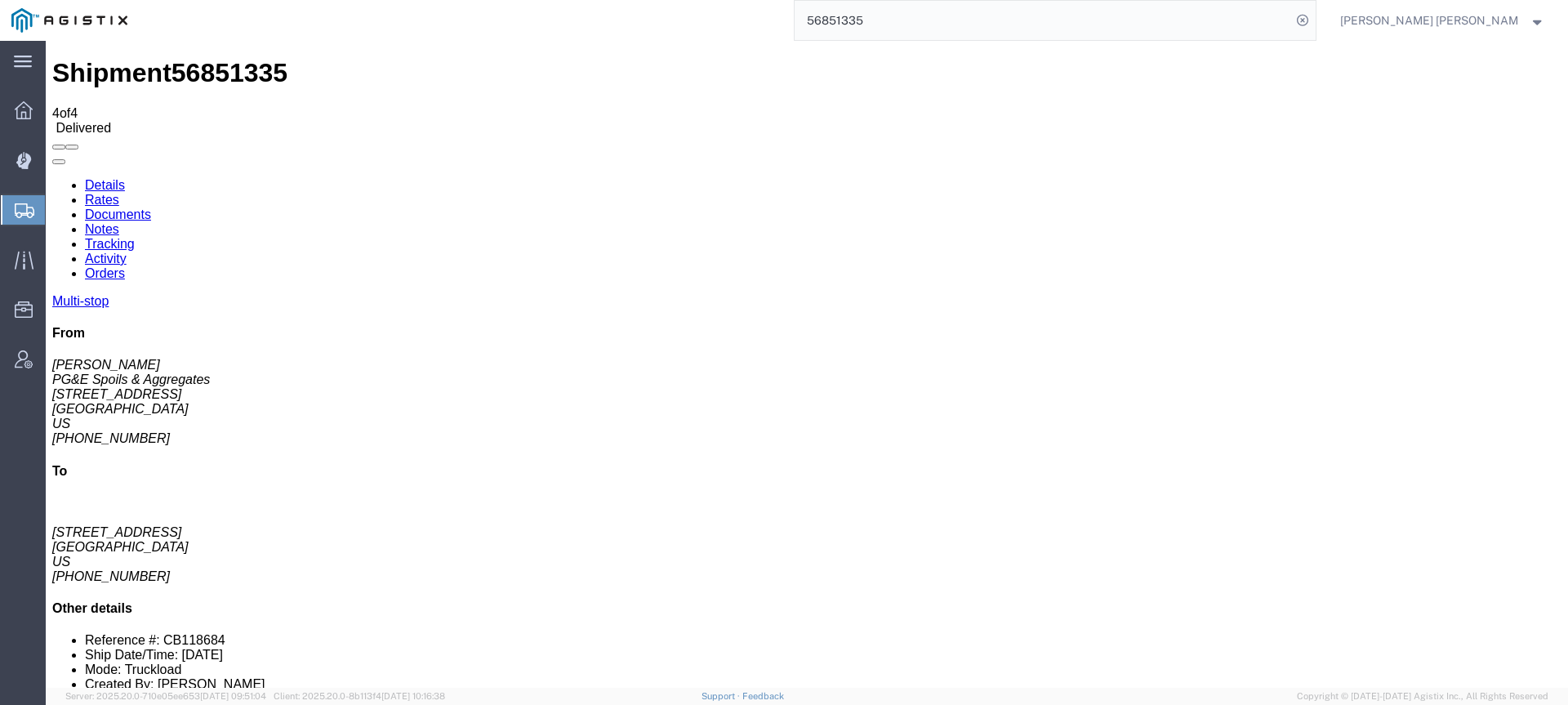
checkbox input "true"
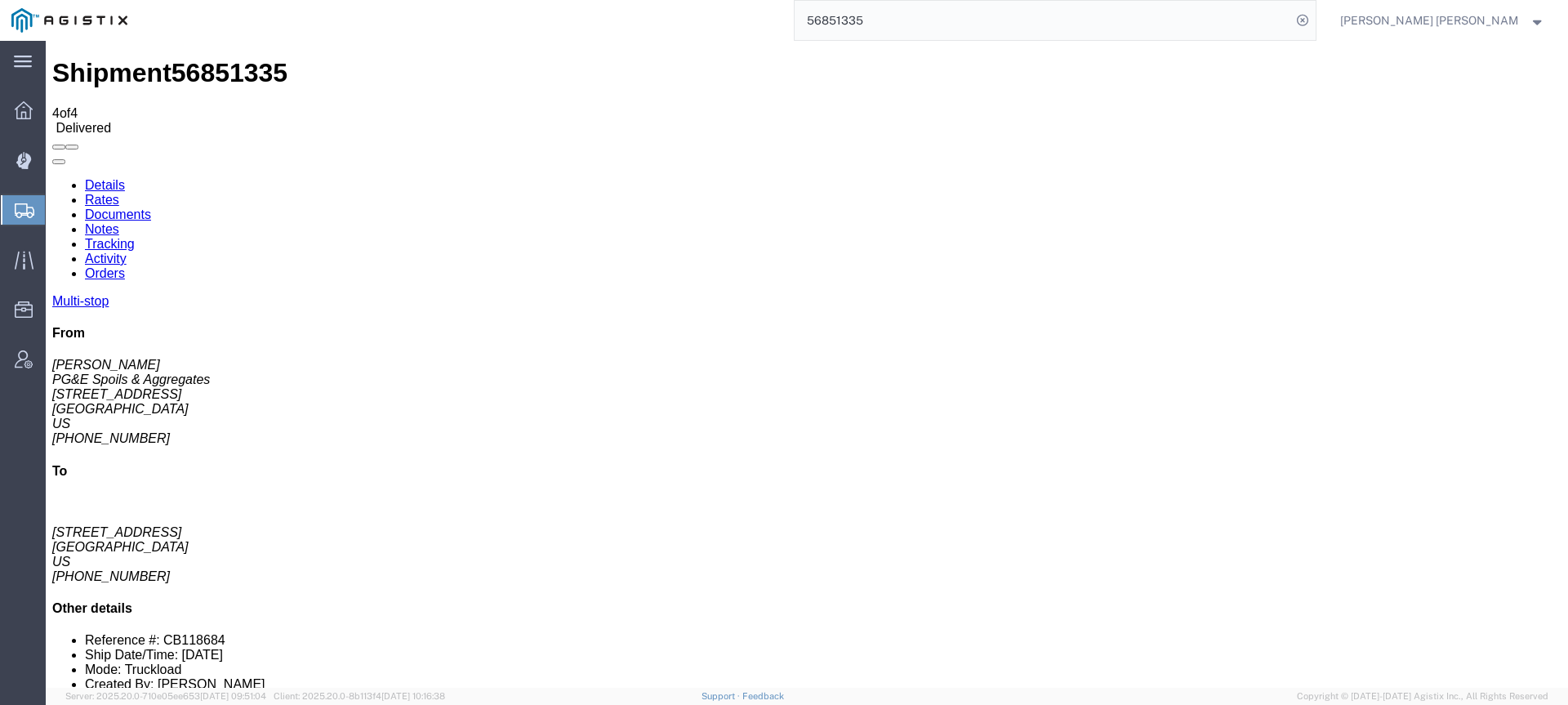
checkbox input "true"
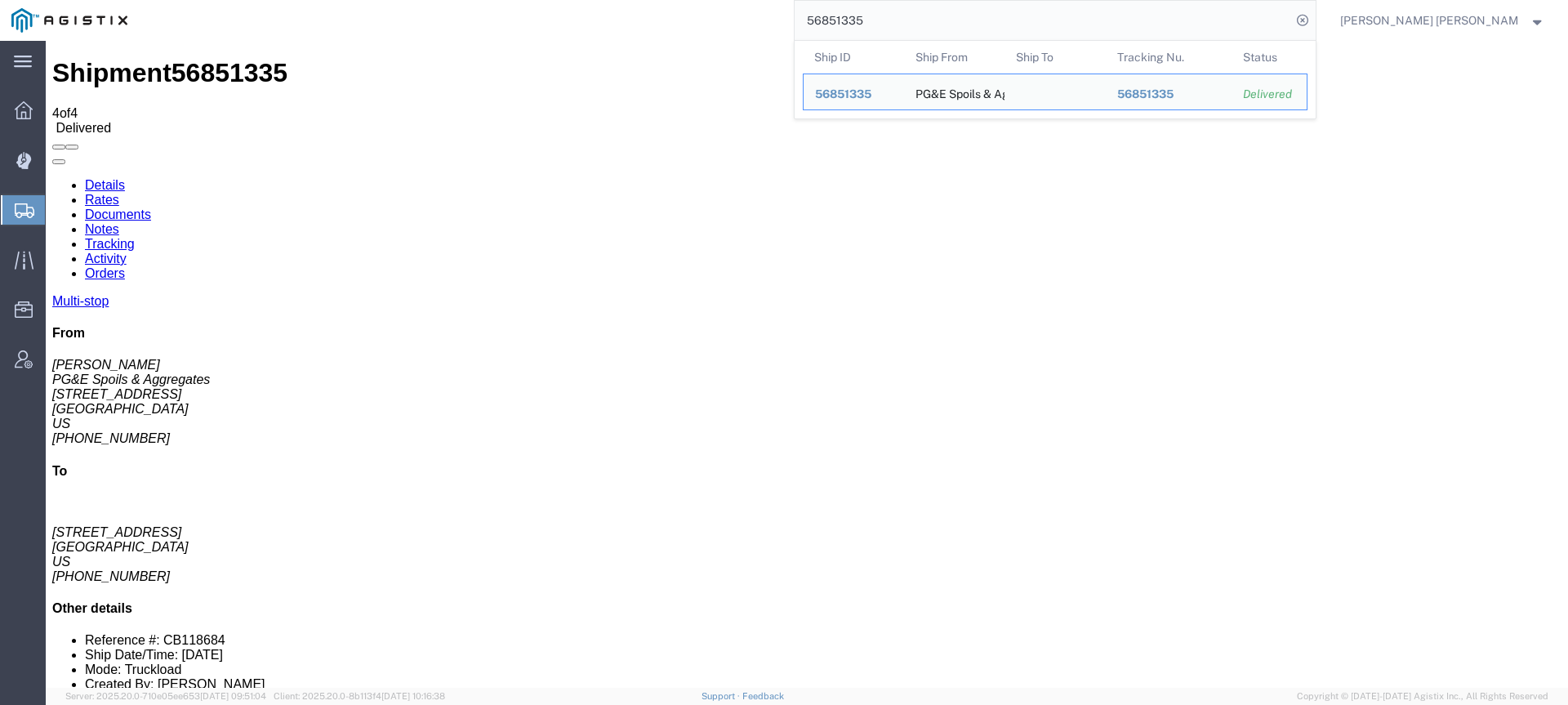
click at [1032, 12] on input "56851335" at bounding box center [1042, 20] width 497 height 39
drag, startPoint x: 1024, startPoint y: 20, endPoint x: 780, endPoint y: 28, distance: 244.1
click at [780, 28] on div "56851335 Ship ID Ship From Ship To Tracking Nu. Status Ship ID 56851335 Ship Fr…" at bounding box center [727, 20] width 1177 height 41
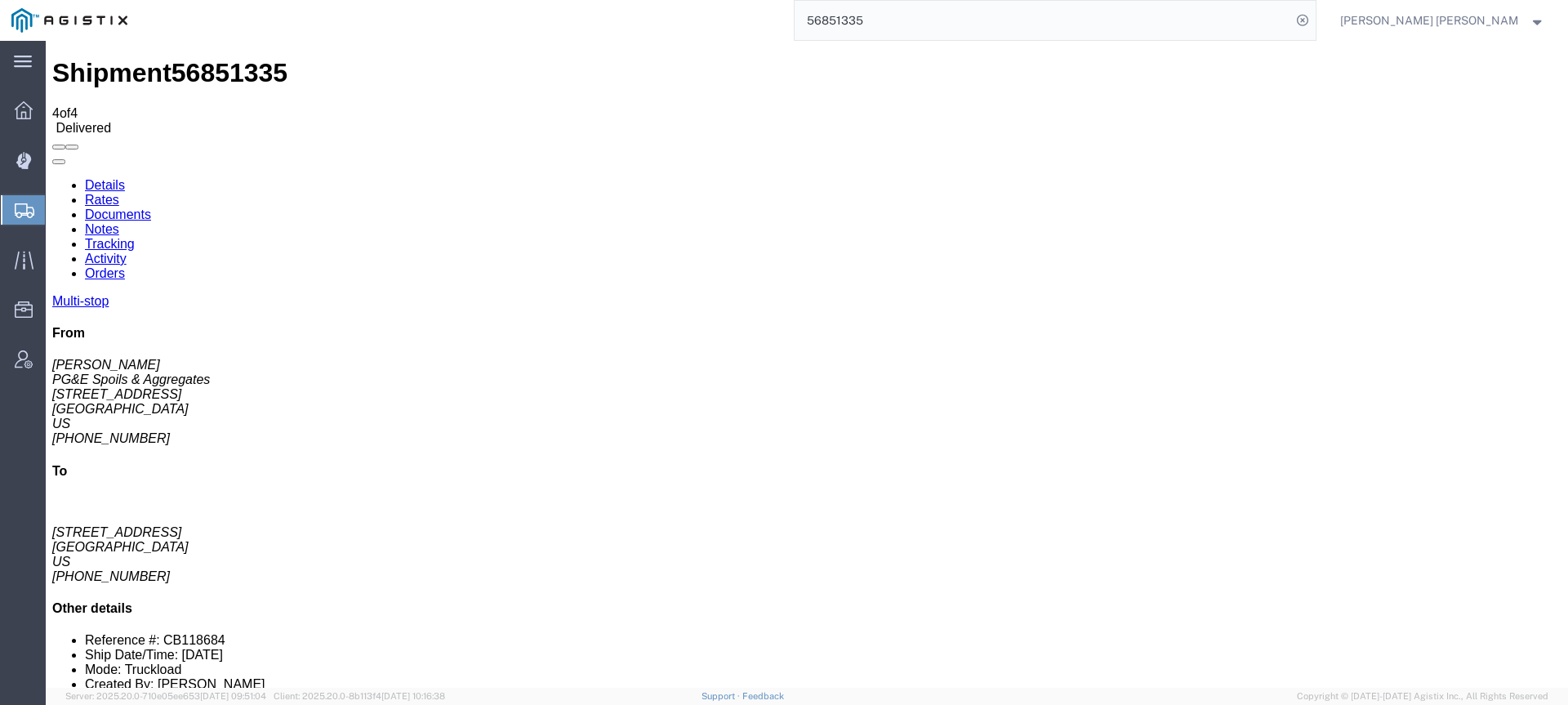
drag, startPoint x: 953, startPoint y: 17, endPoint x: 782, endPoint y: -4, distance: 172.3
click at [782, 0] on html "main_menu Created with Sketch. Collapse Menu Dashboard Dispatch Manager Shipmen…" at bounding box center [784, 352] width 1568 height 705
paste input "56781719"
type input "56781719"
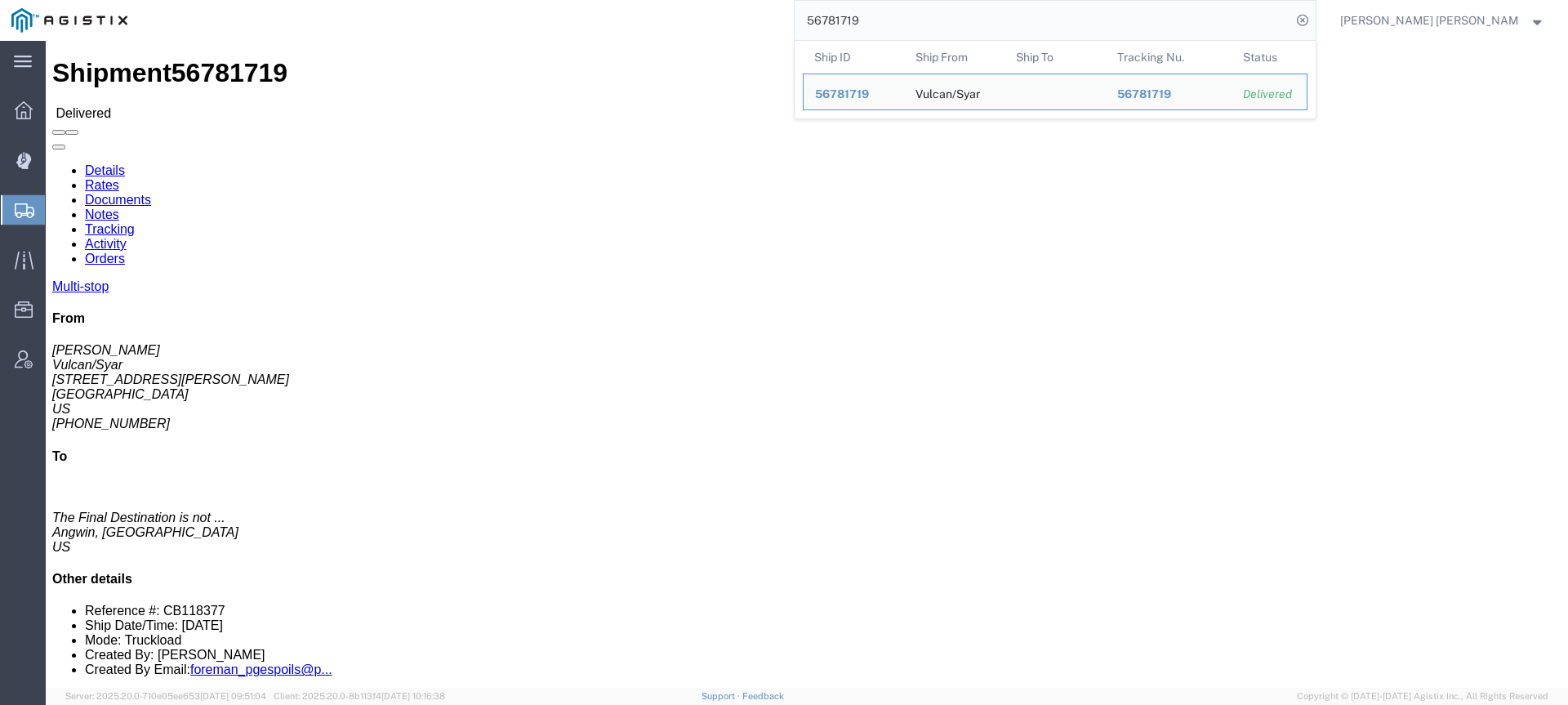
click link "Documents"
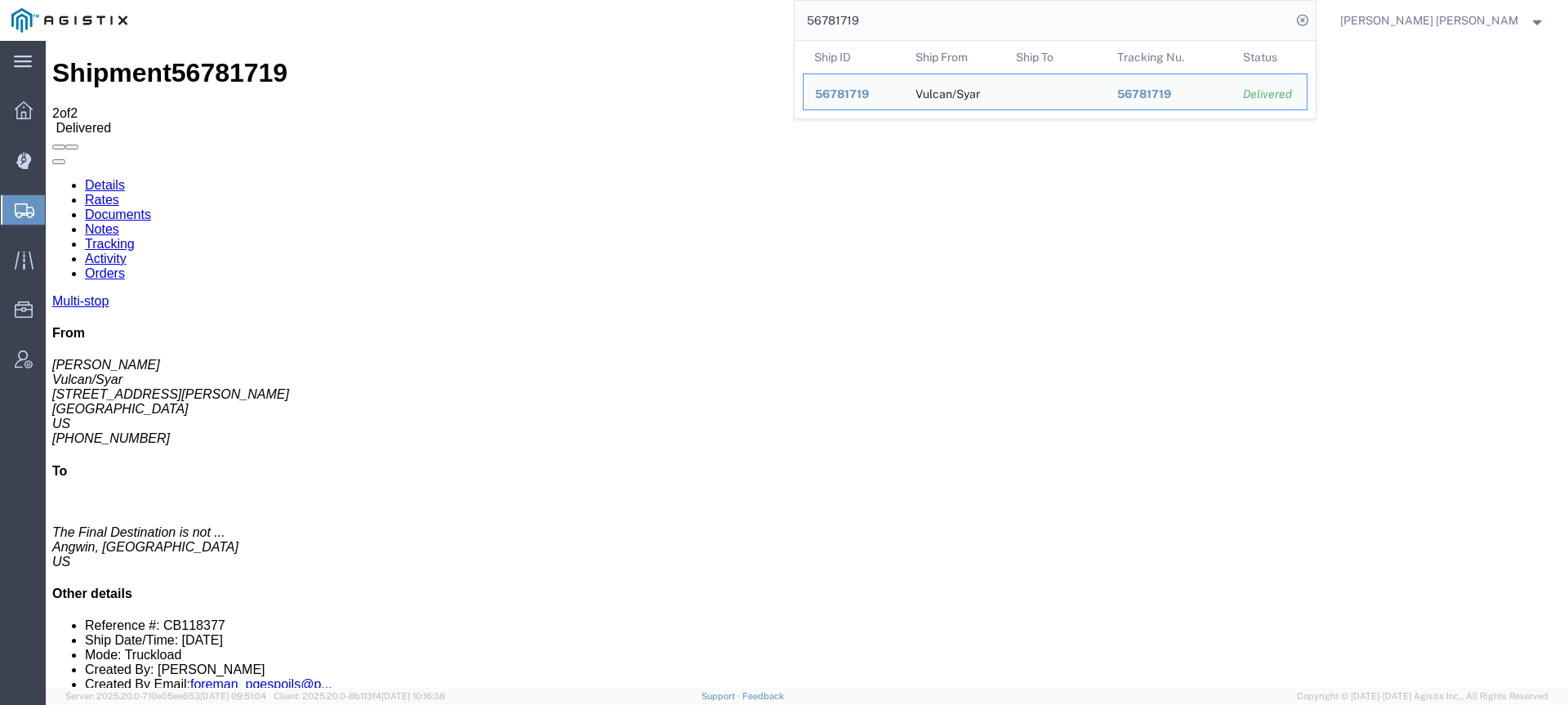
click at [1075, 16] on input "56781719" at bounding box center [1042, 20] width 497 height 39
drag, startPoint x: 840, startPoint y: 36, endPoint x: 795, endPoint y: 39, distance: 45.1
click at [795, 39] on div "56781719 Ship ID Ship From Ship To Tracking Nu. Status Ship ID 56781719 Ship Fr…" at bounding box center [727, 20] width 1177 height 41
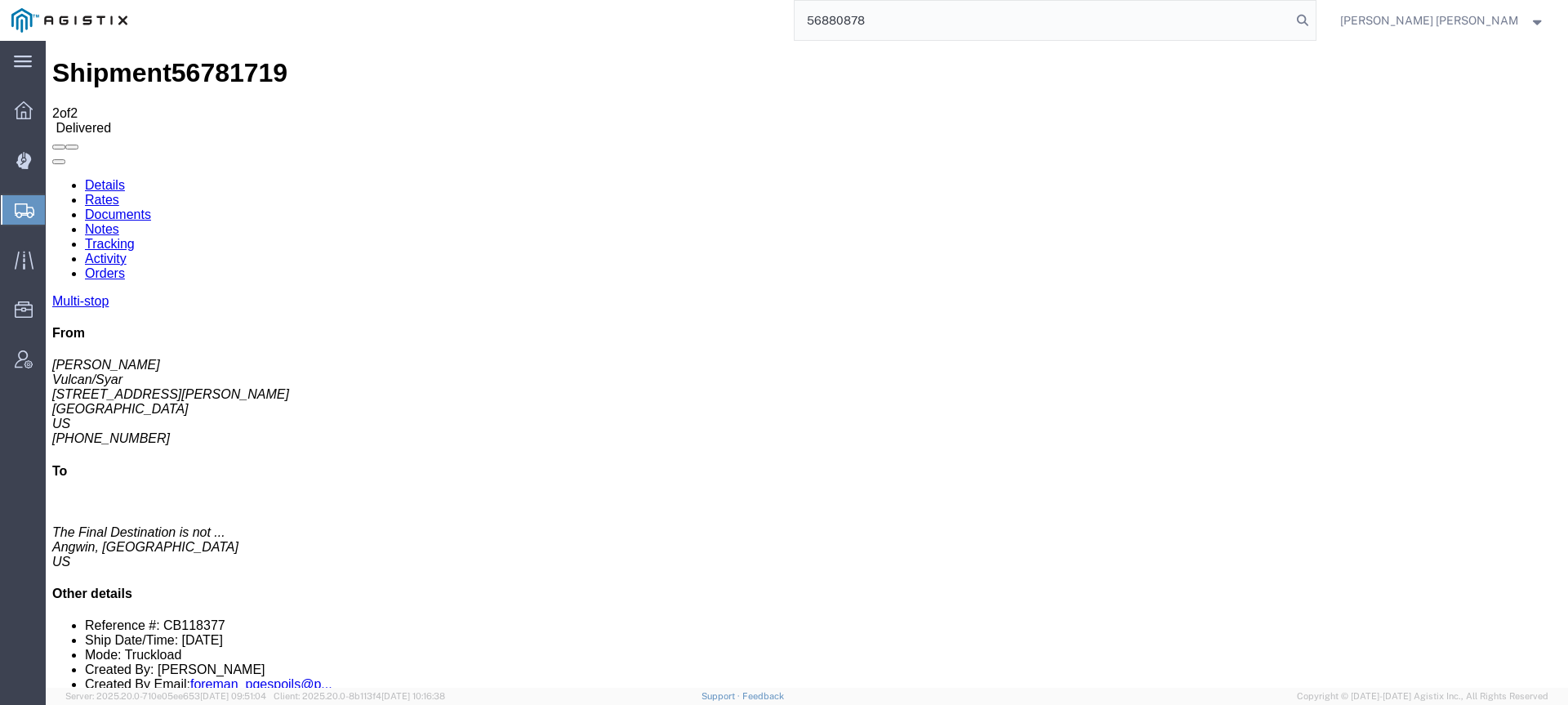
type input "56880878"
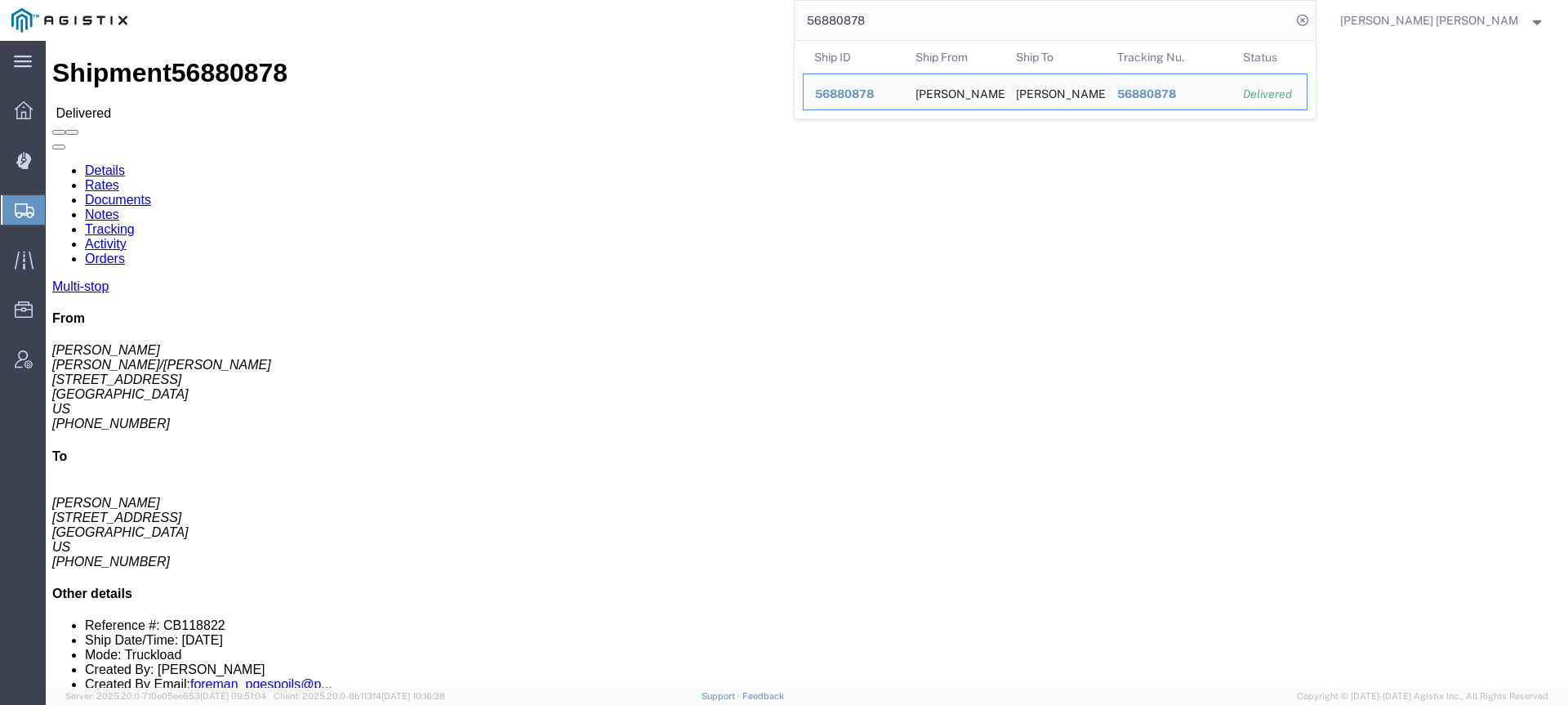
click link "Documents"
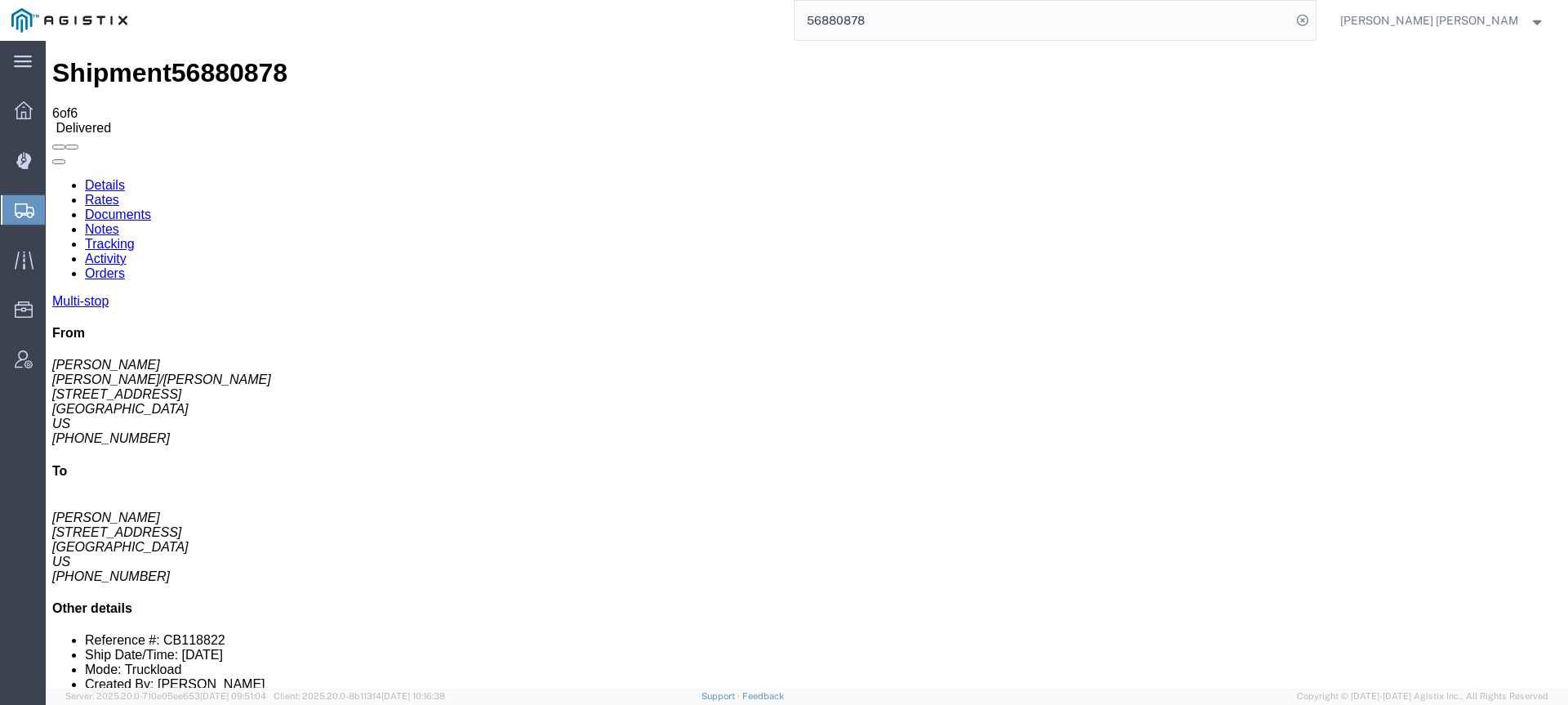
checkbox input "true"
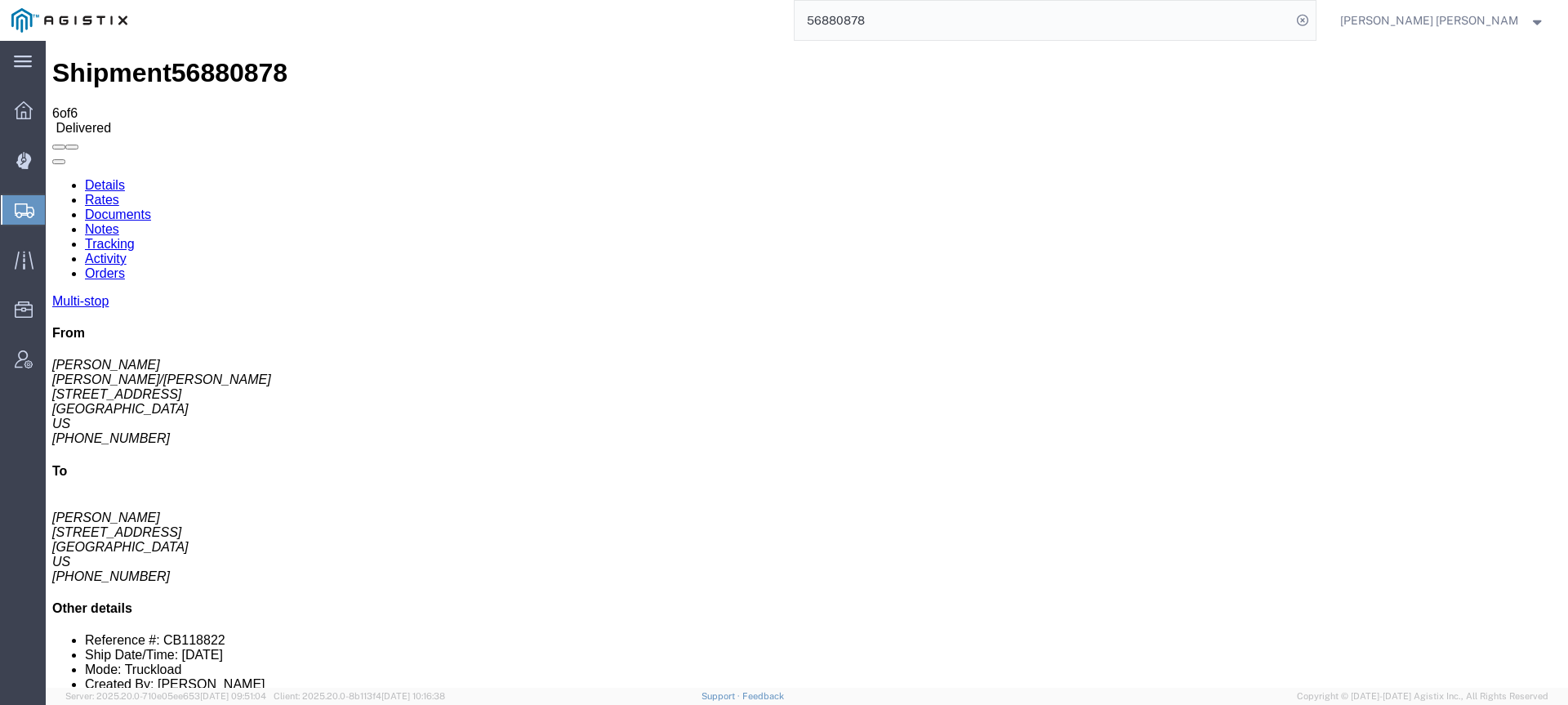
checkbox input "true"
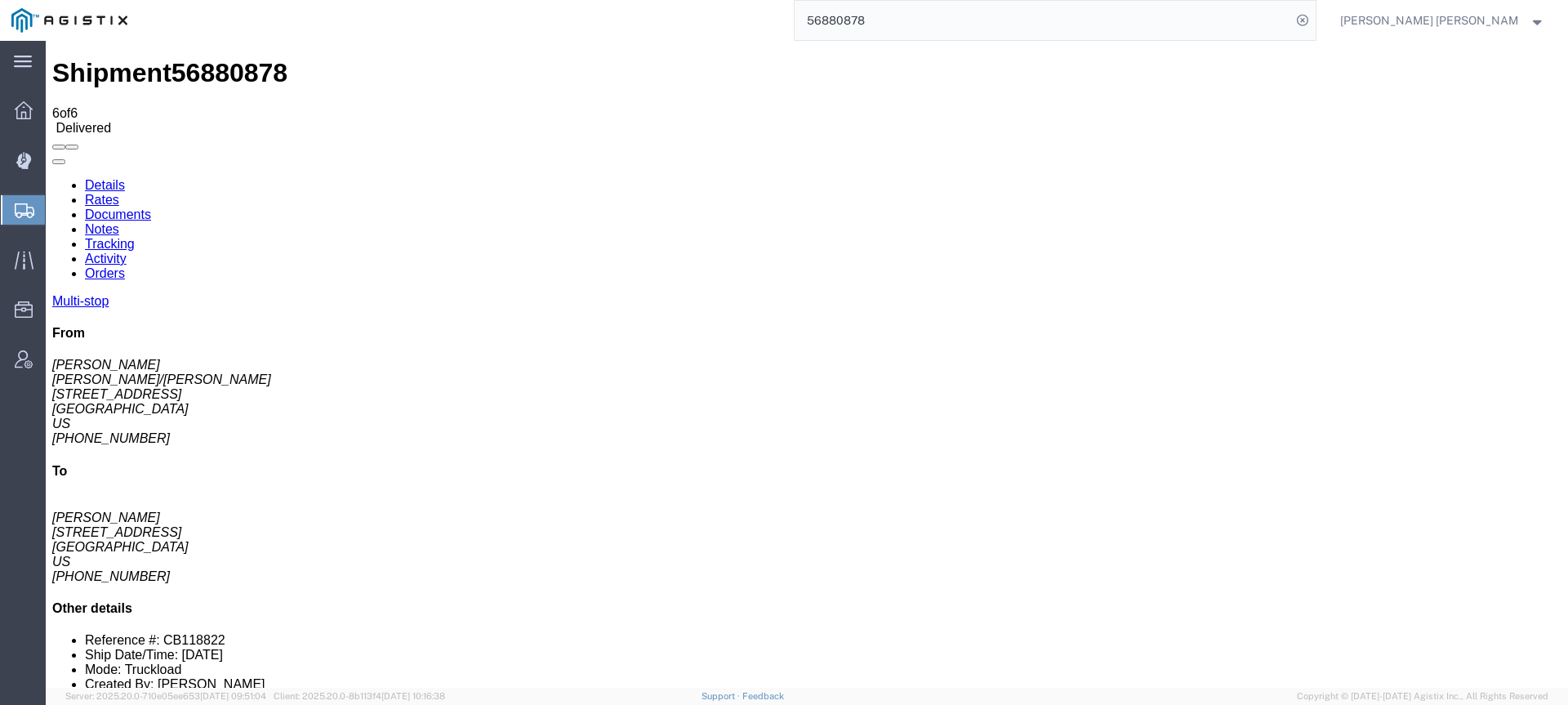
click at [1002, 32] on input "56880878" at bounding box center [1042, 20] width 497 height 39
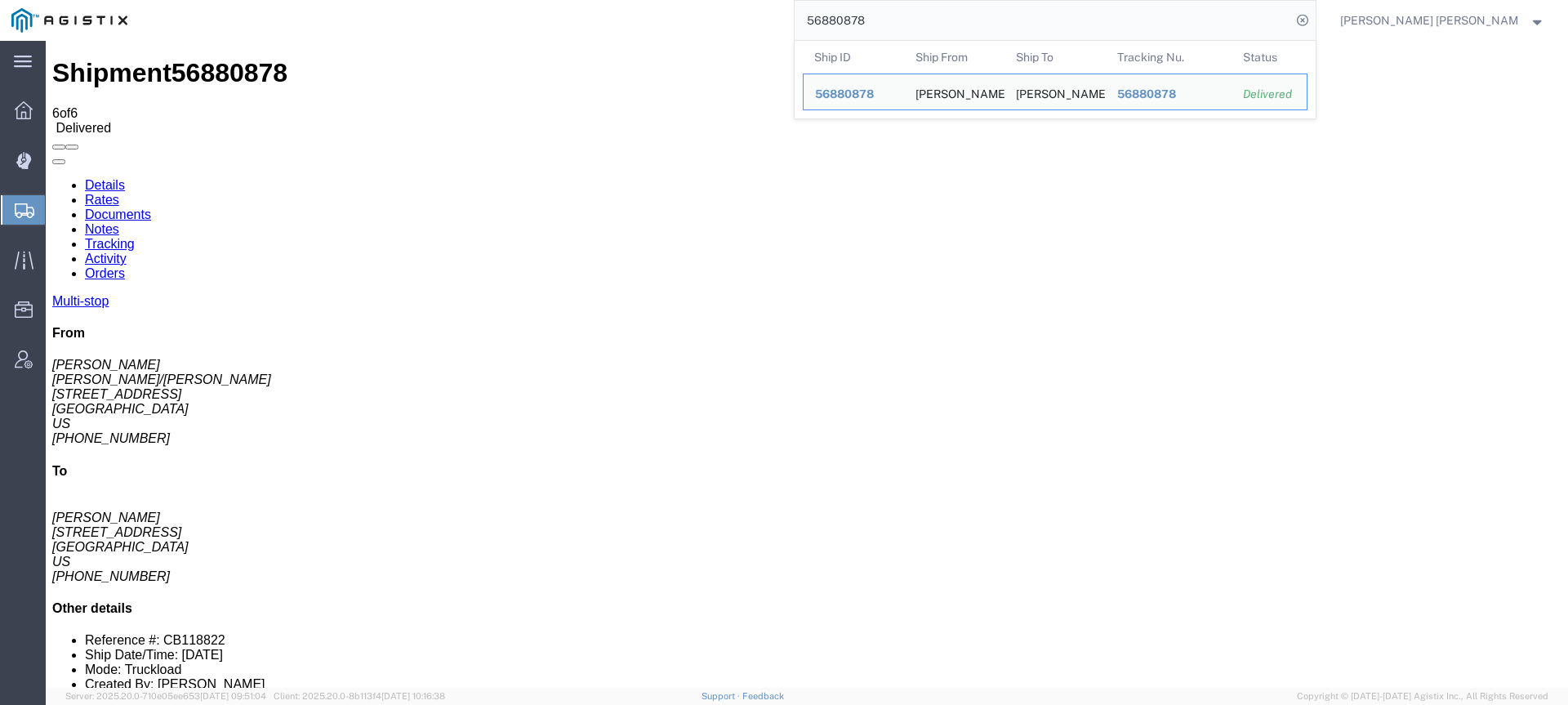
drag, startPoint x: 978, startPoint y: 22, endPoint x: 835, endPoint y: 12, distance: 143.3
click at [857, 15] on div "56880878 Ship ID Ship From Ship To Tracking Nu. Status Ship ID 56880878 Ship Fr…" at bounding box center [727, 20] width 1177 height 41
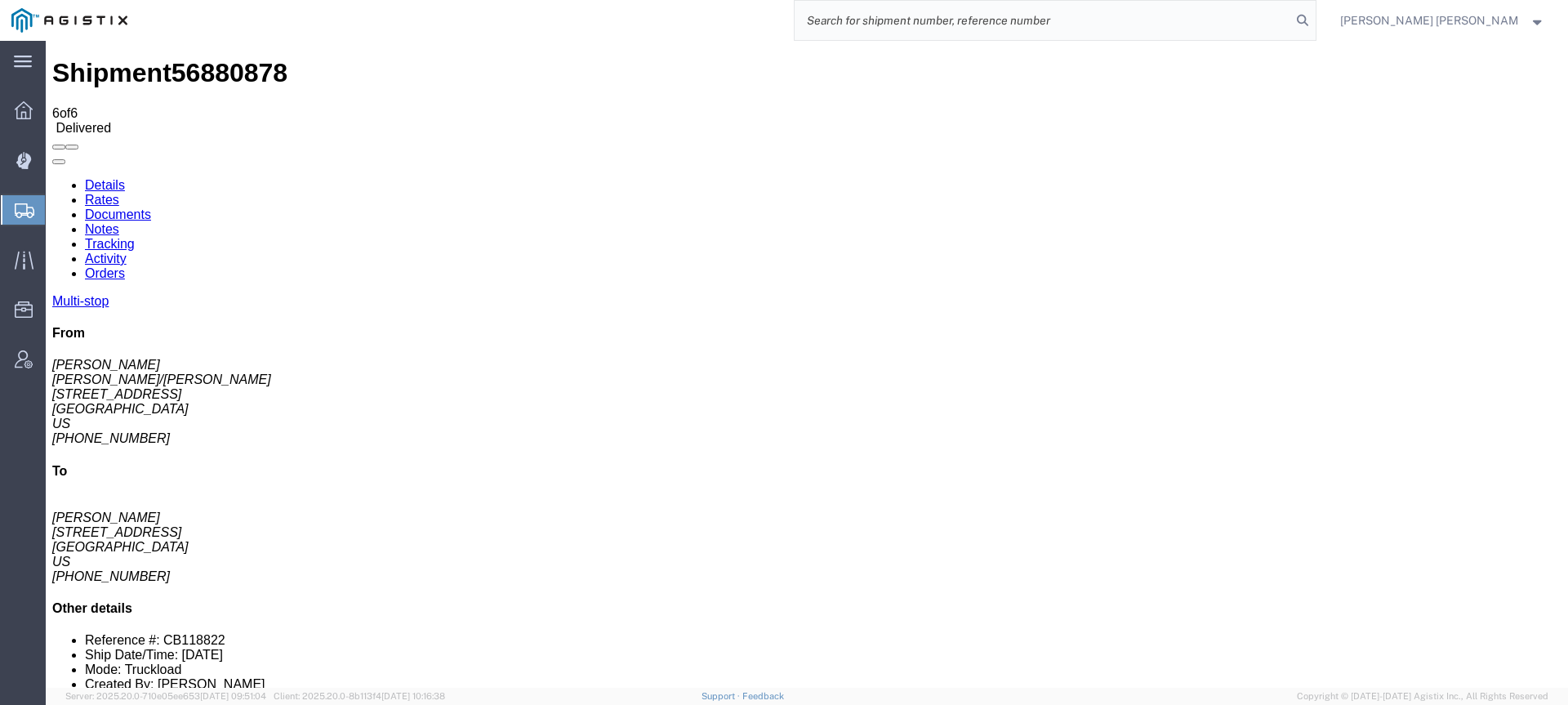
paste input "56881020"
type input "56881020"
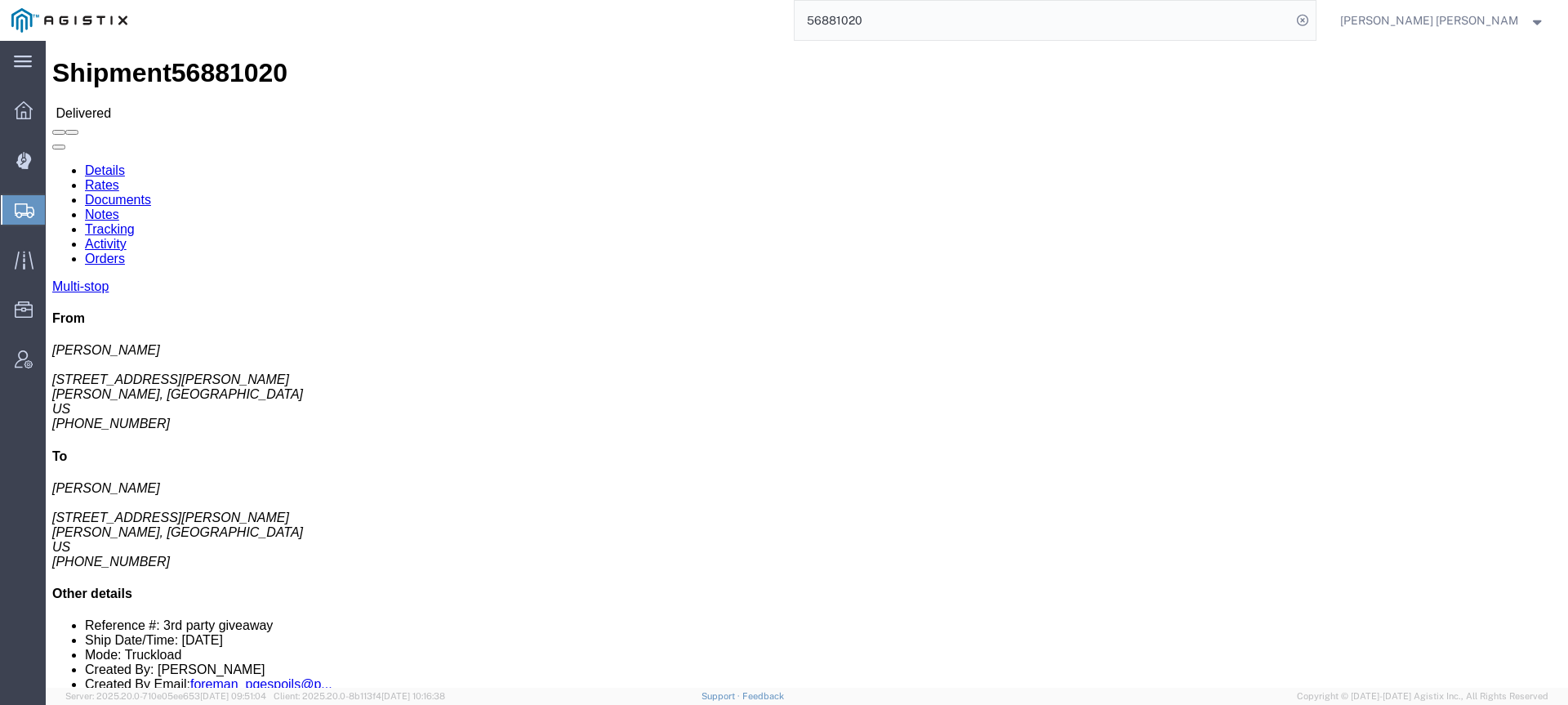
click link "Documents"
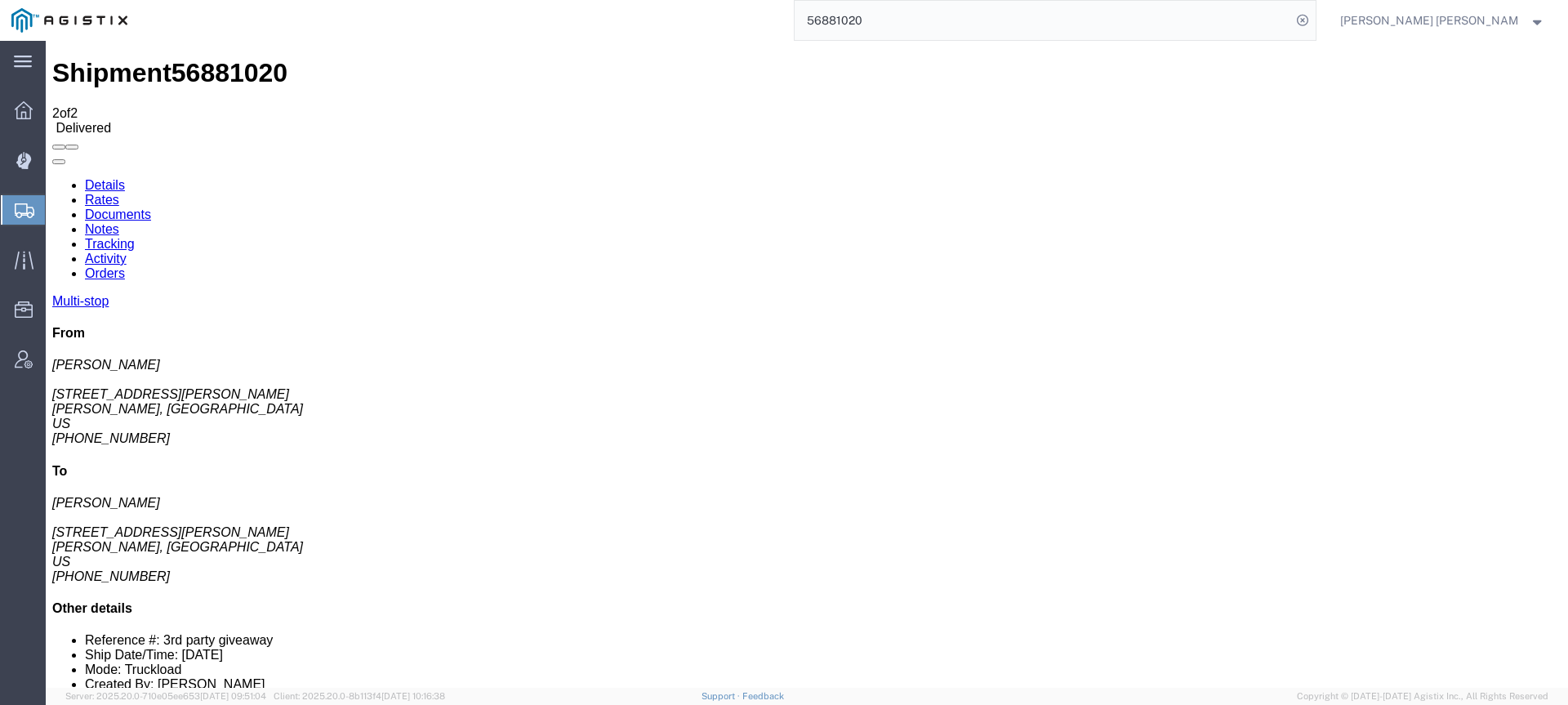
checkbox input "true"
